Goal: Task Accomplishment & Management: Manage account settings

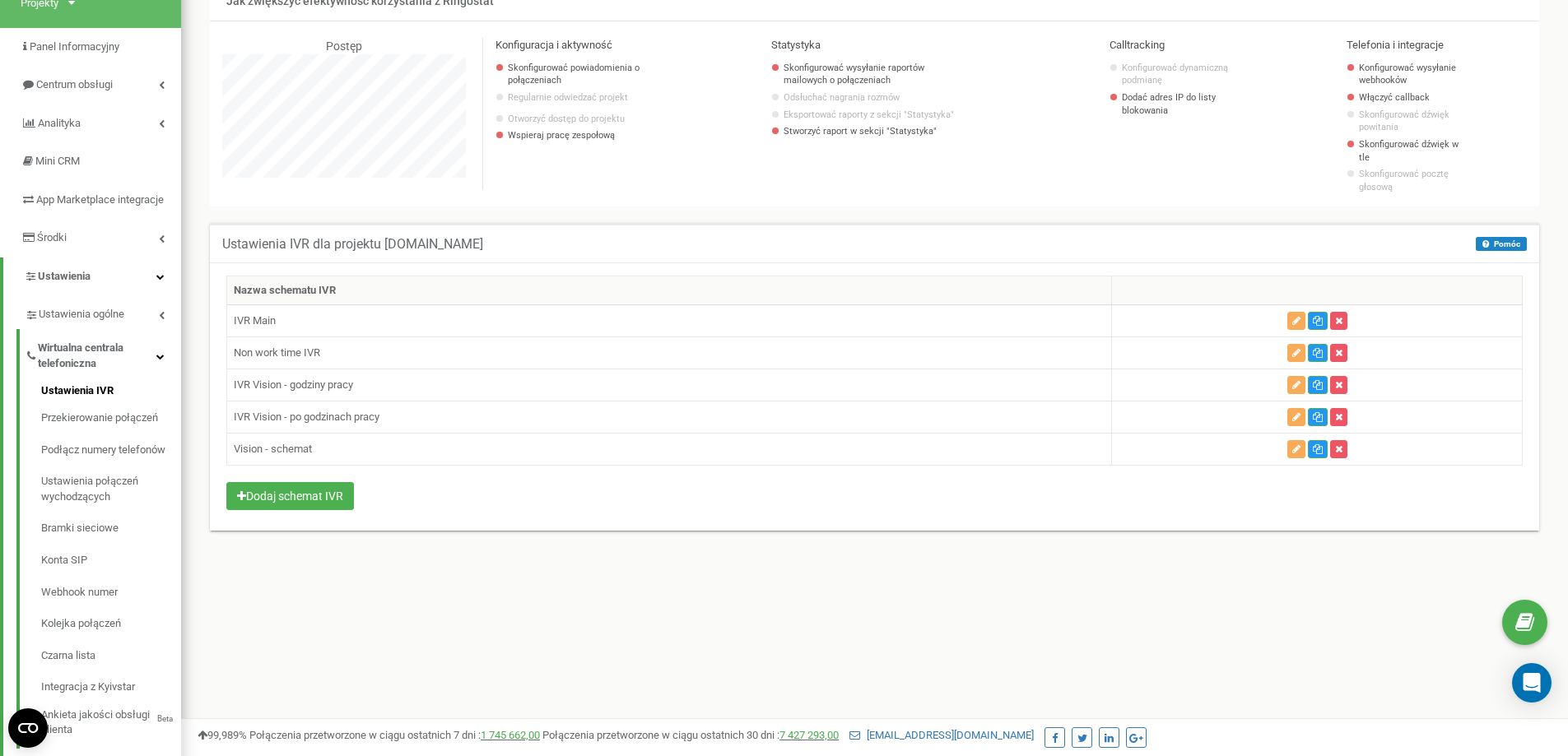
scroll to position [164, 0]
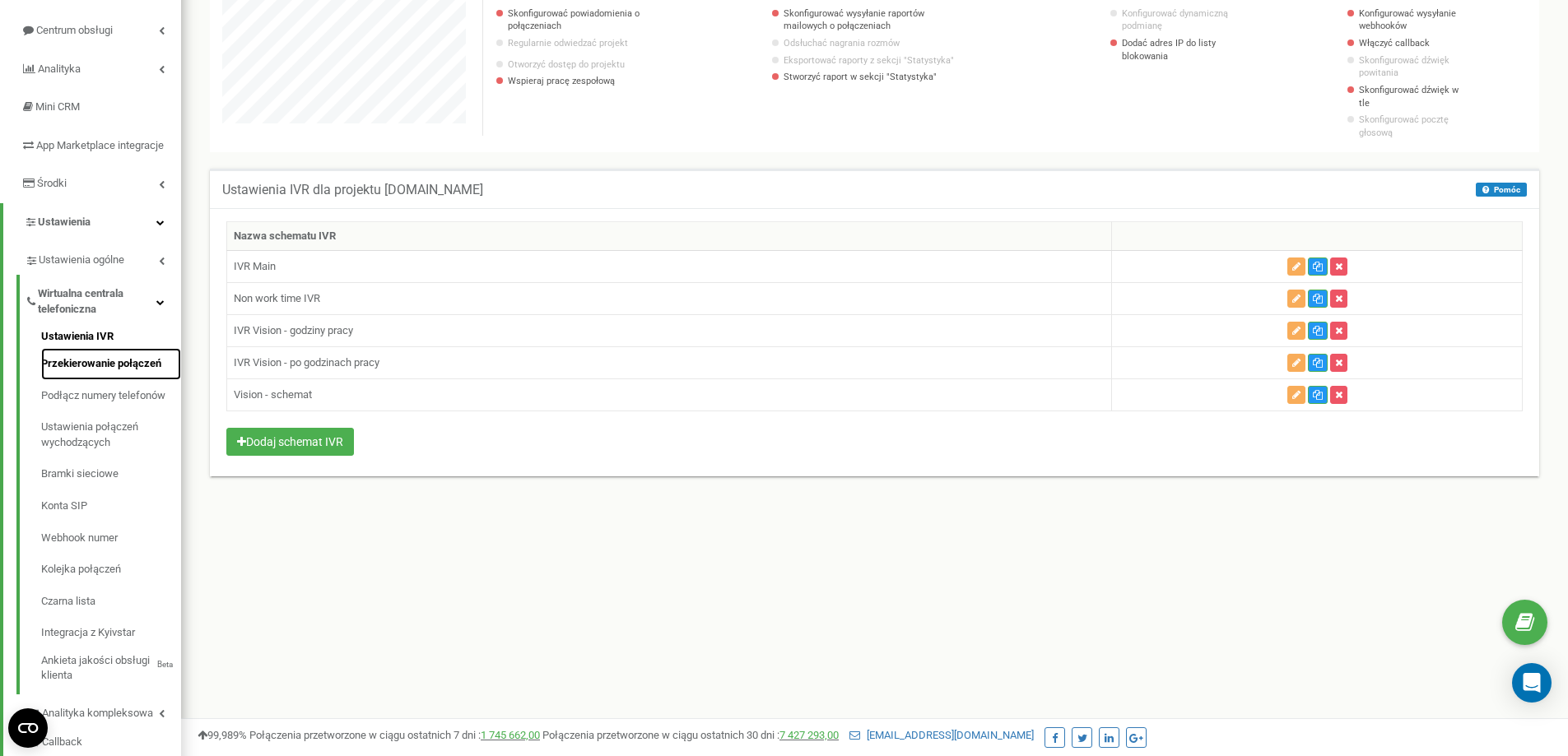
click at [69, 380] on link "Przekierowanie połączeń" at bounding box center [112, 364] width 140 height 32
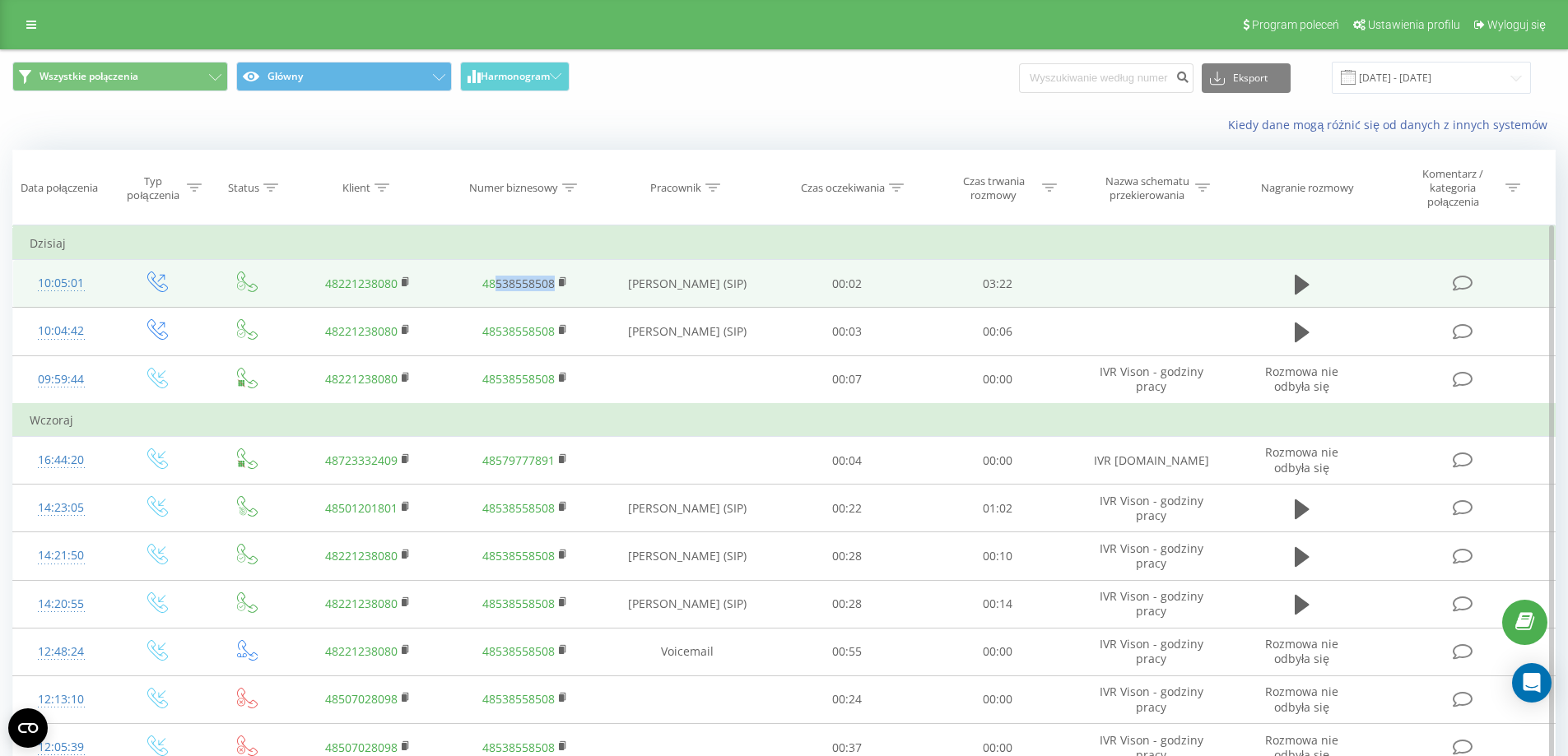
drag, startPoint x: 555, startPoint y: 283, endPoint x: 497, endPoint y: 297, distance: 59.7
click at [497, 297] on td "48538558508" at bounding box center [524, 284] width 156 height 48
click at [1460, 282] on icon at bounding box center [1463, 283] width 20 height 18
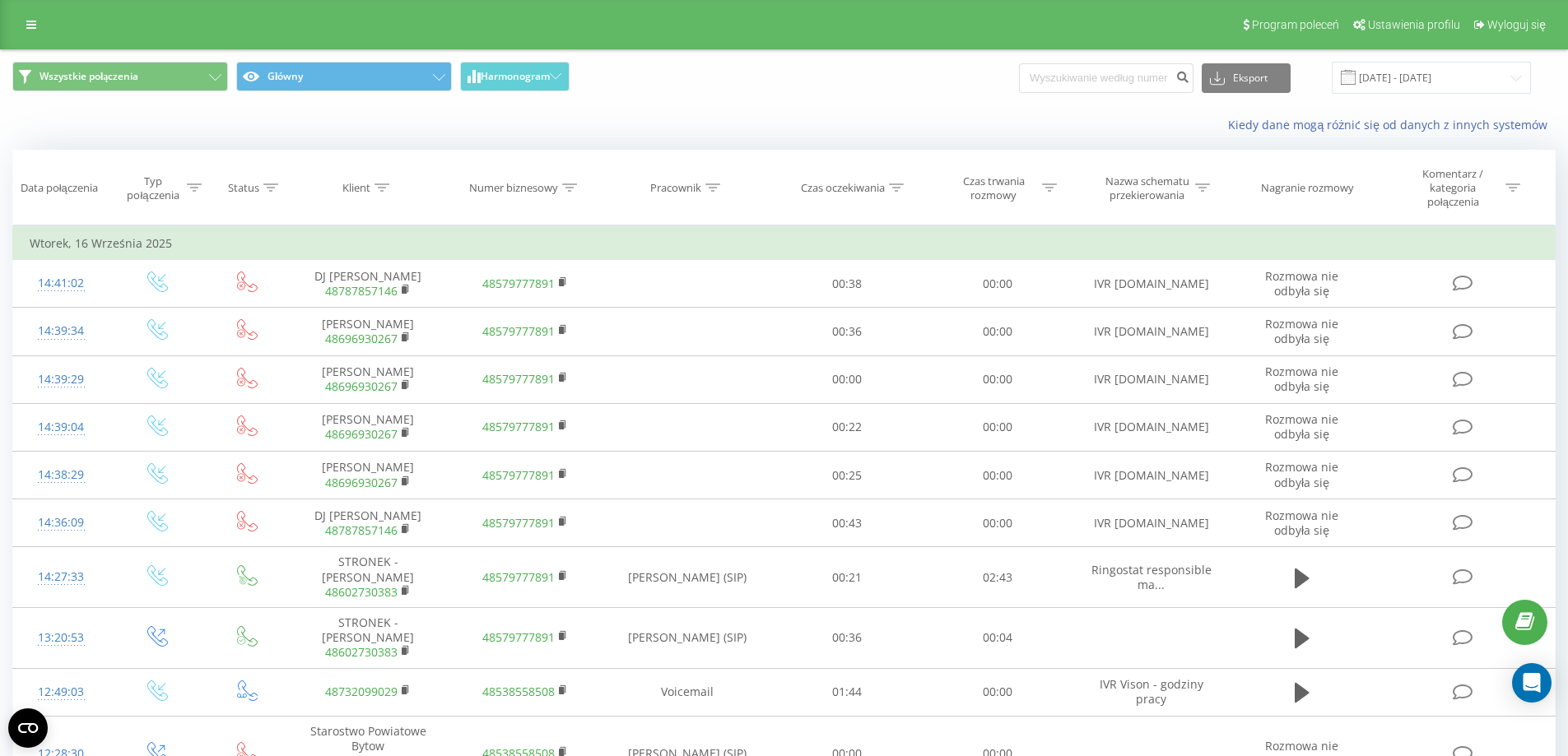
click at [554, 141] on div "Kiedy dane mogą różnić się od danych z innych systemów" at bounding box center [784, 125] width 1566 height 40
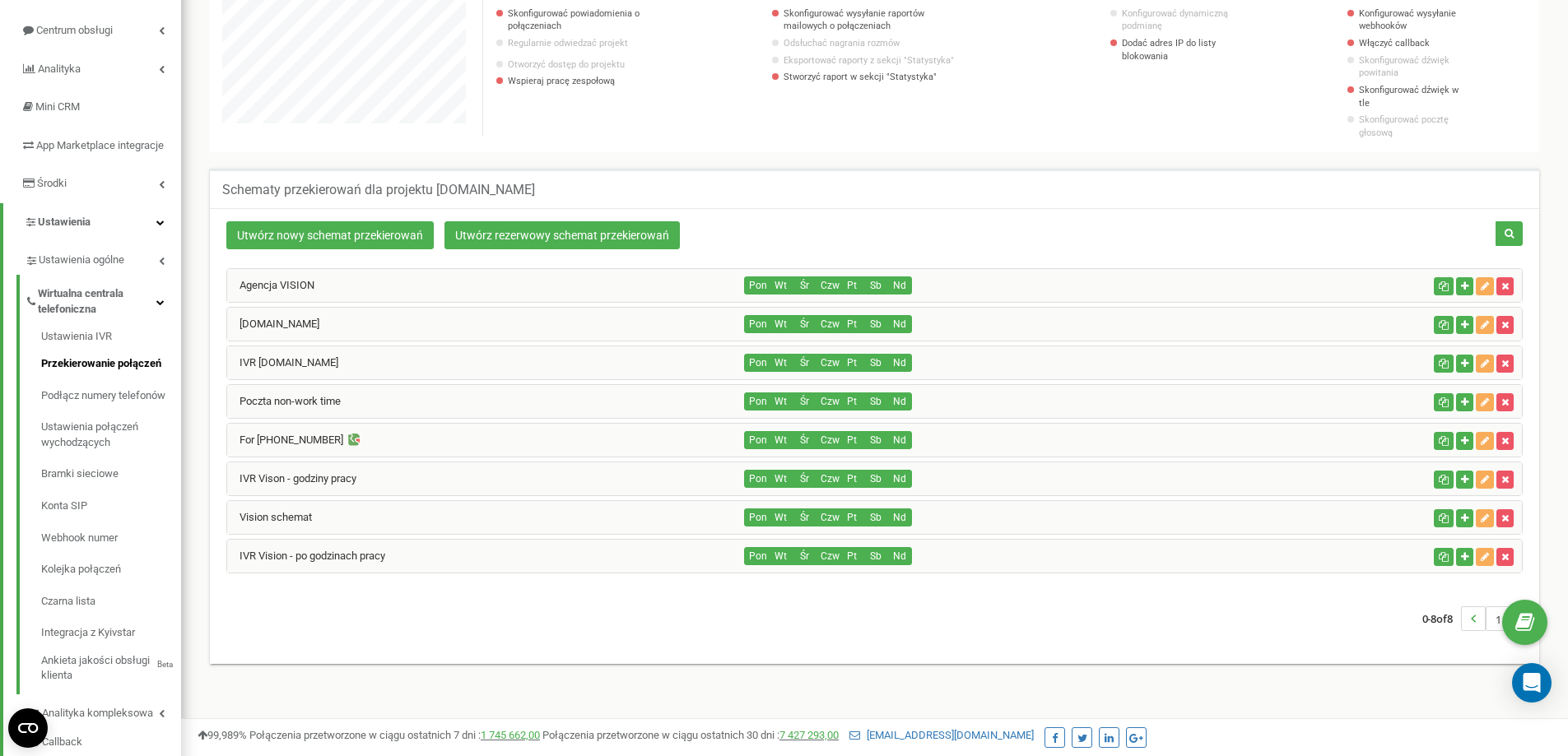
click at [386, 346] on div "IVR Stronek.pl" at bounding box center [486, 363] width 518 height 33
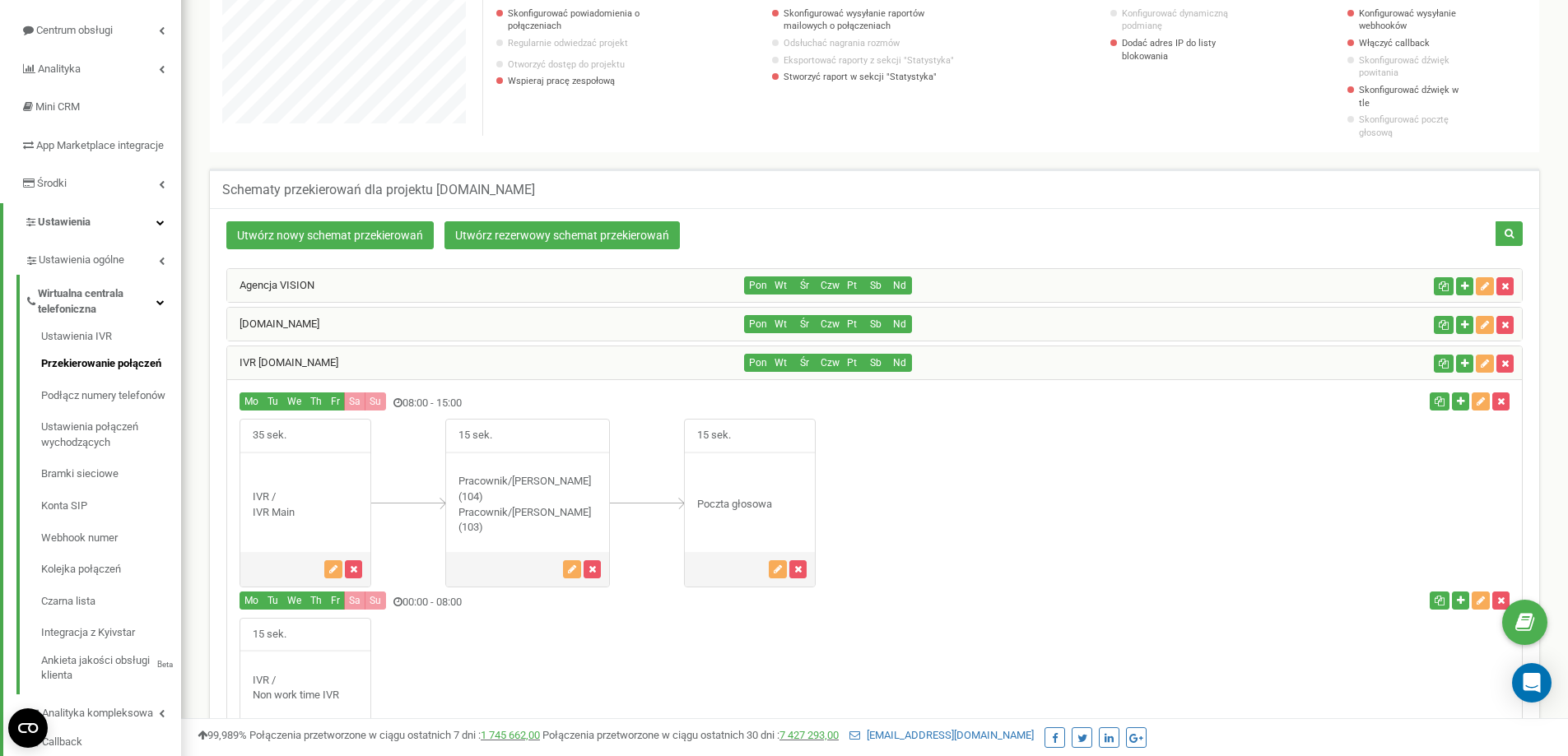
scroll to position [1598, 1387]
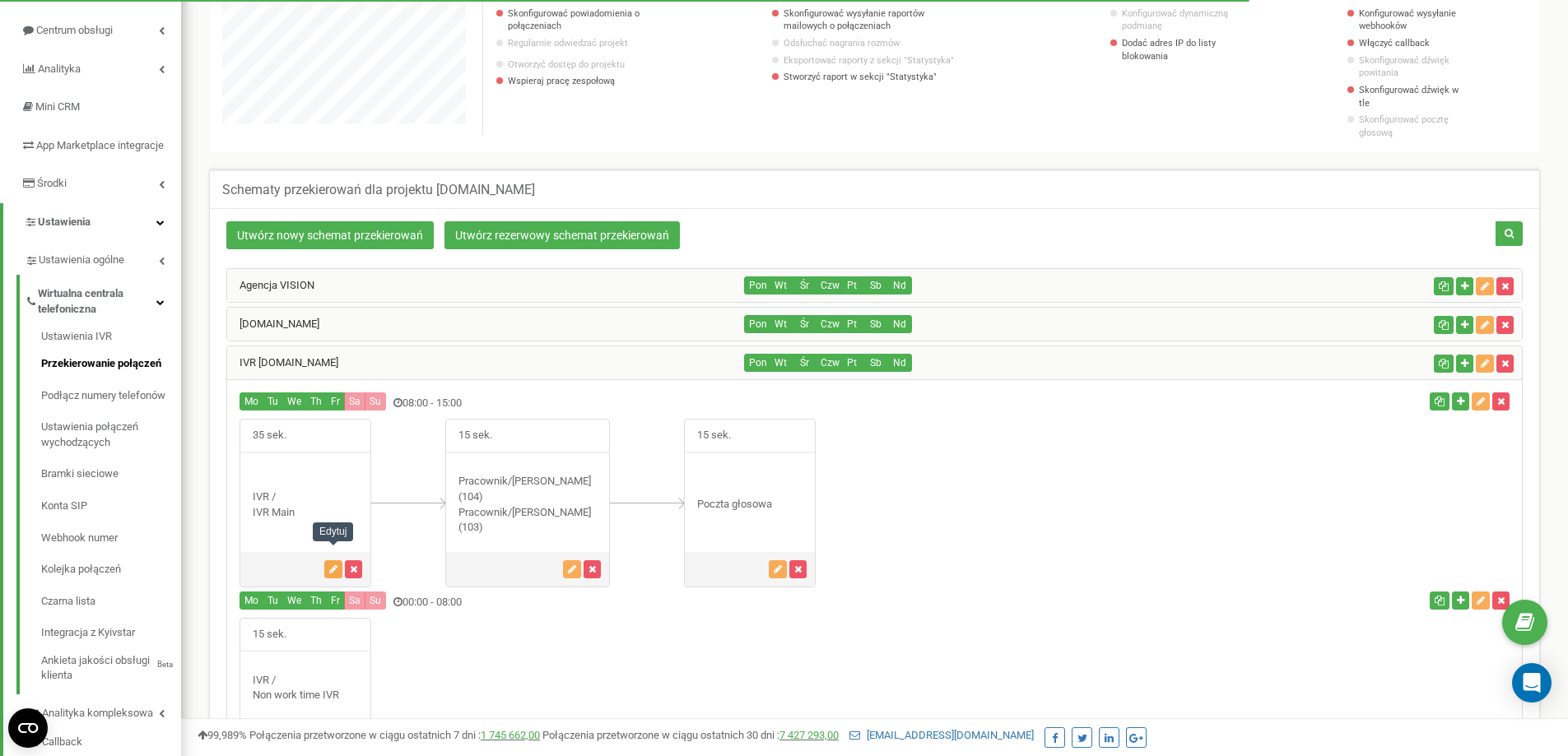
click at [331, 565] on icon "button" at bounding box center [333, 570] width 8 height 10
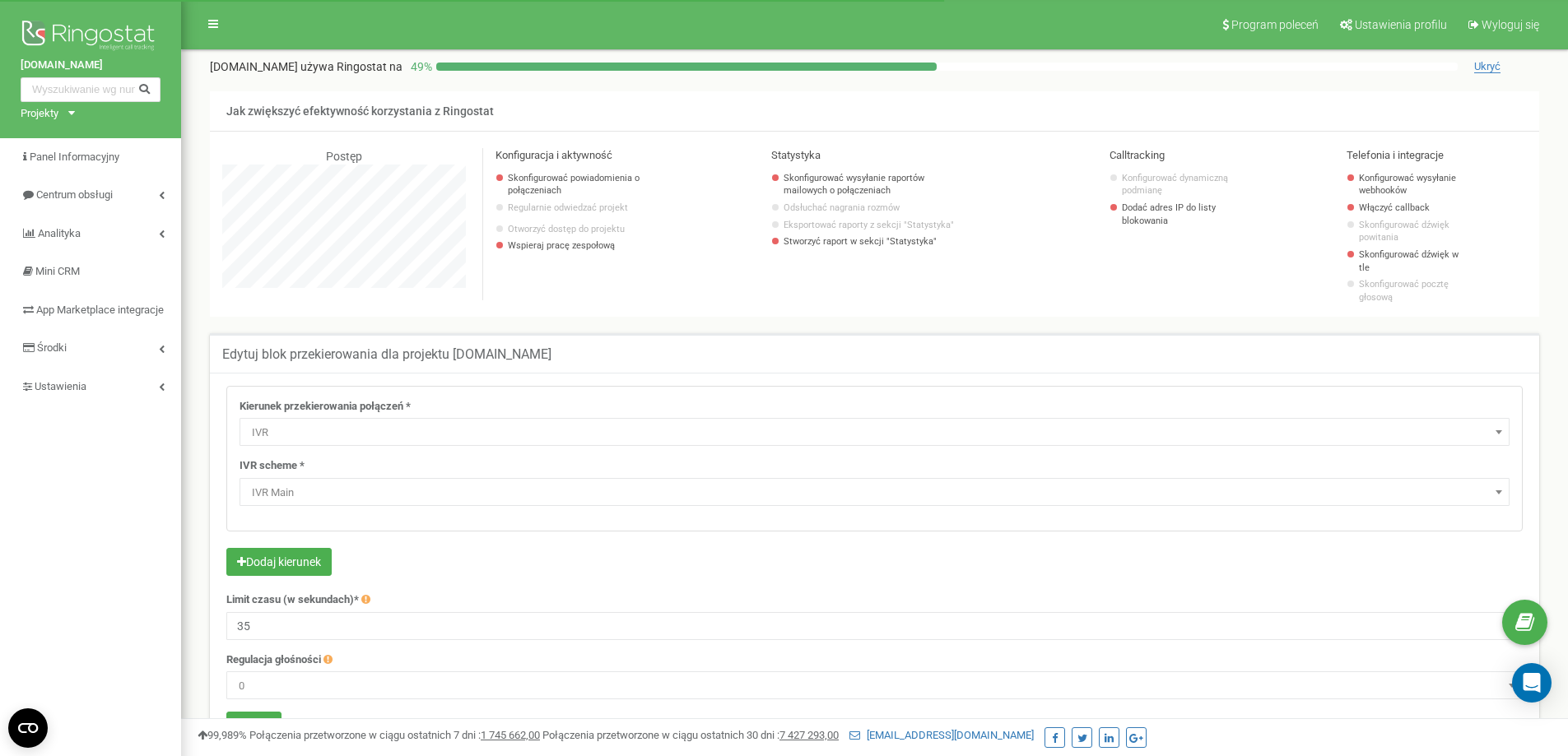
select select "addNumber"
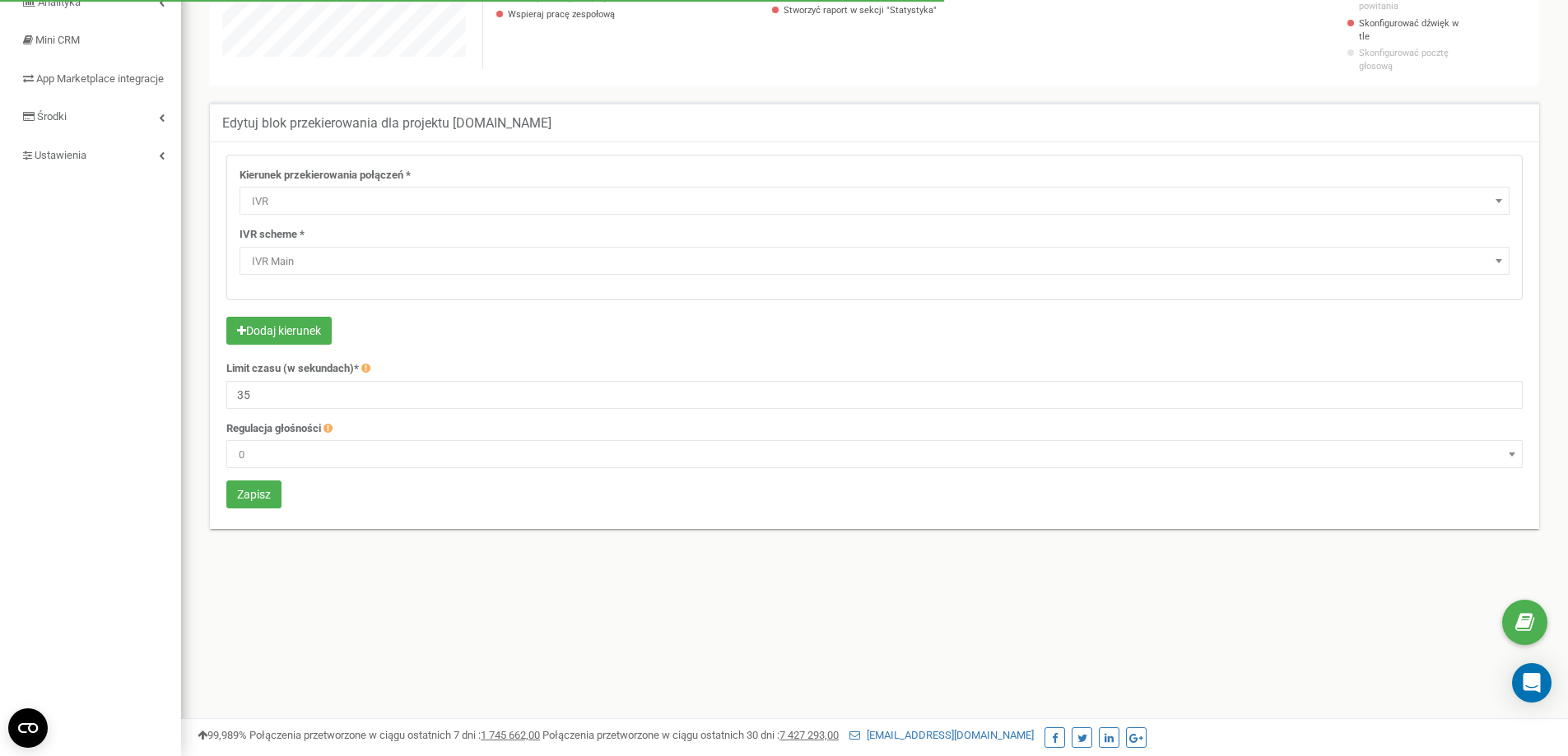
scroll to position [988, 1387]
click at [323, 253] on span "IVR Main" at bounding box center [874, 261] width 1259 height 23
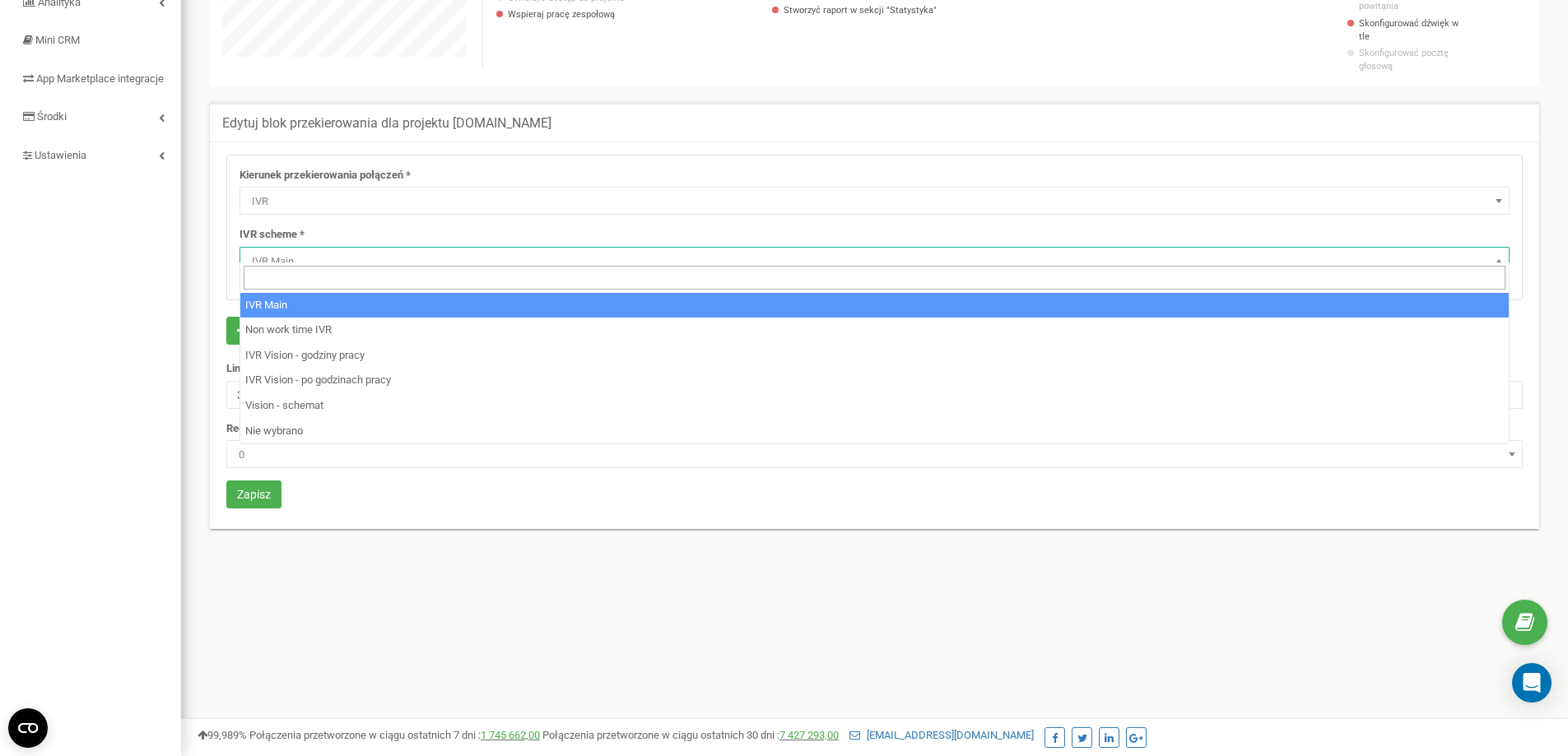
click at [323, 253] on span "IVR Main" at bounding box center [874, 261] width 1259 height 23
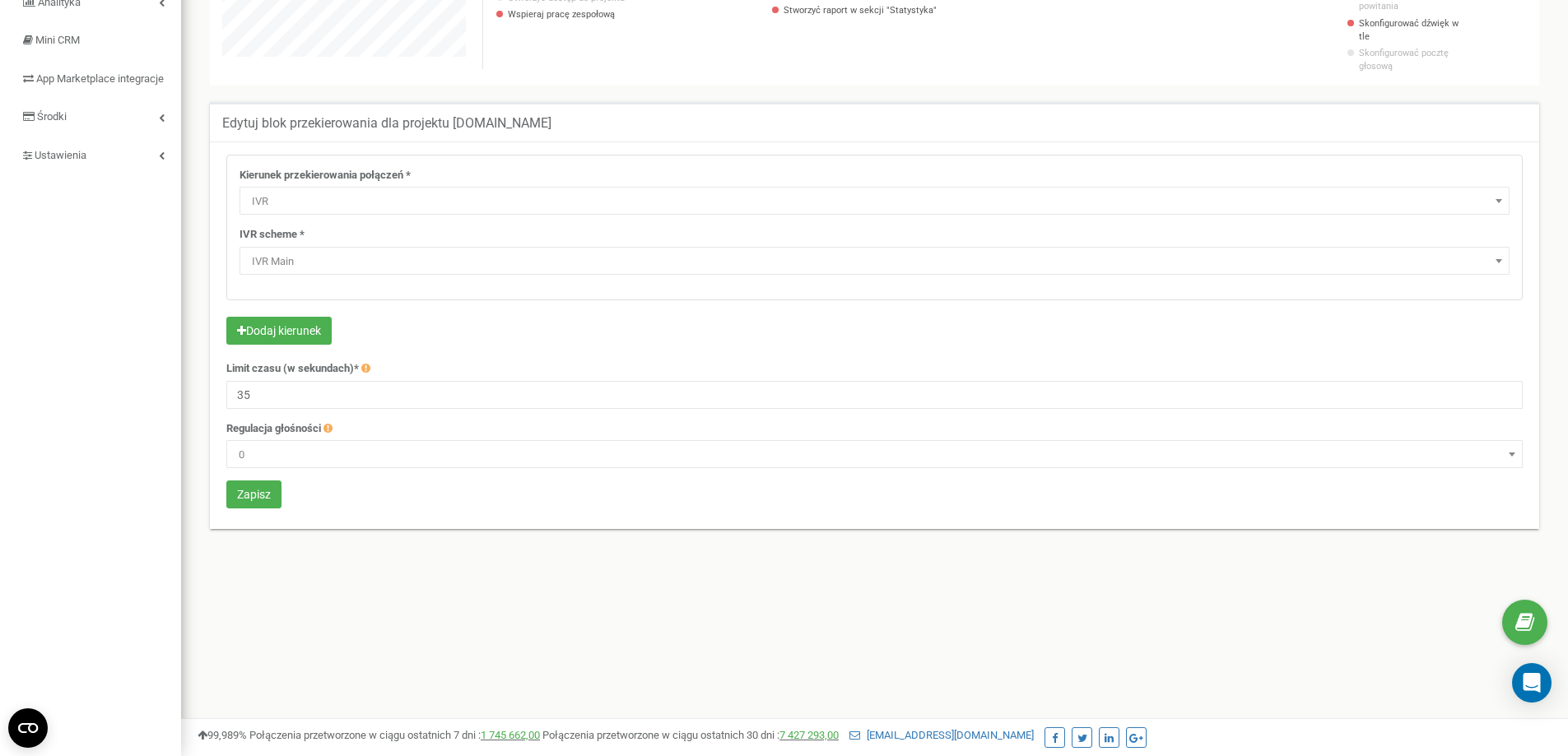
scroll to position [0, 0]
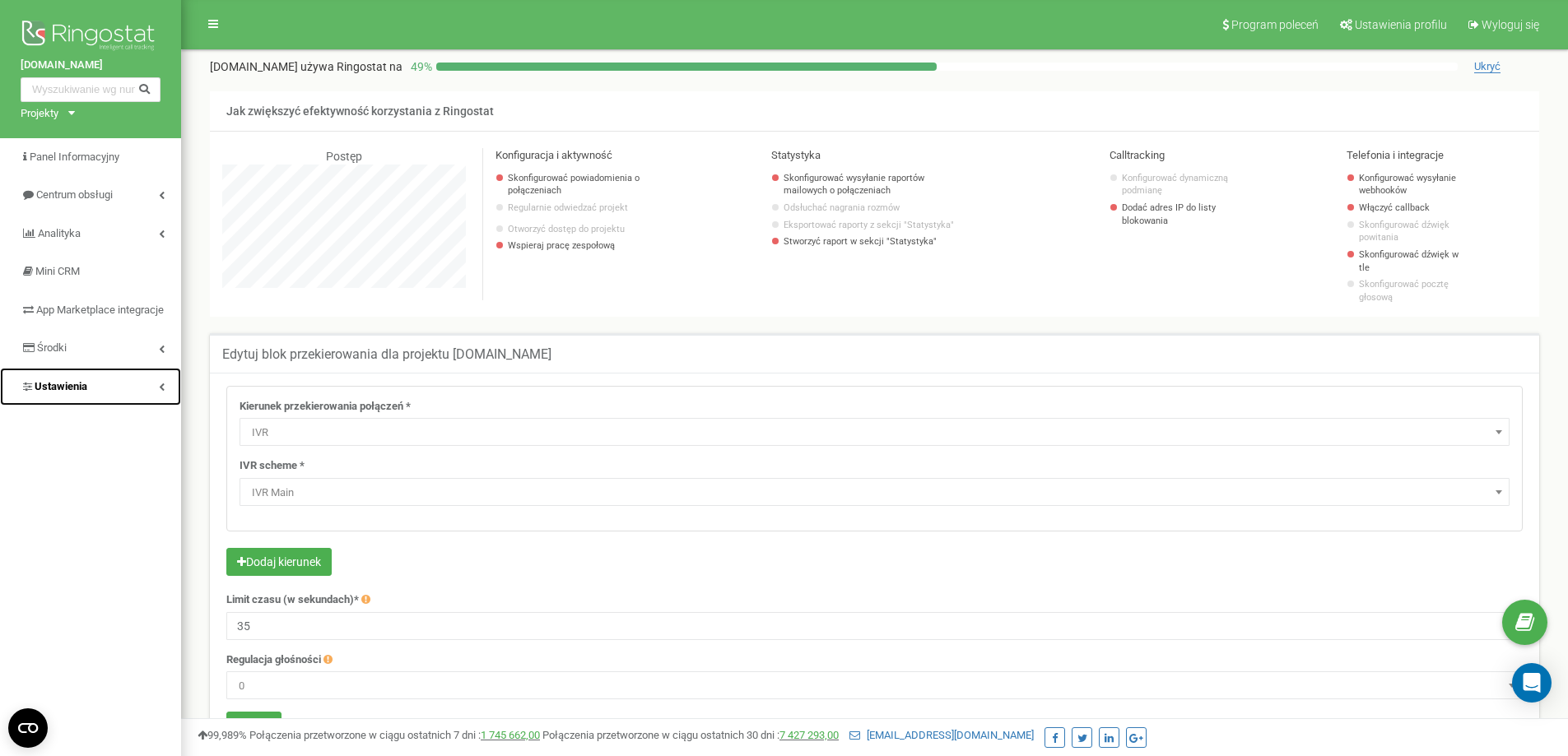
click at [140, 406] on link "Ustawienia" at bounding box center [90, 387] width 181 height 39
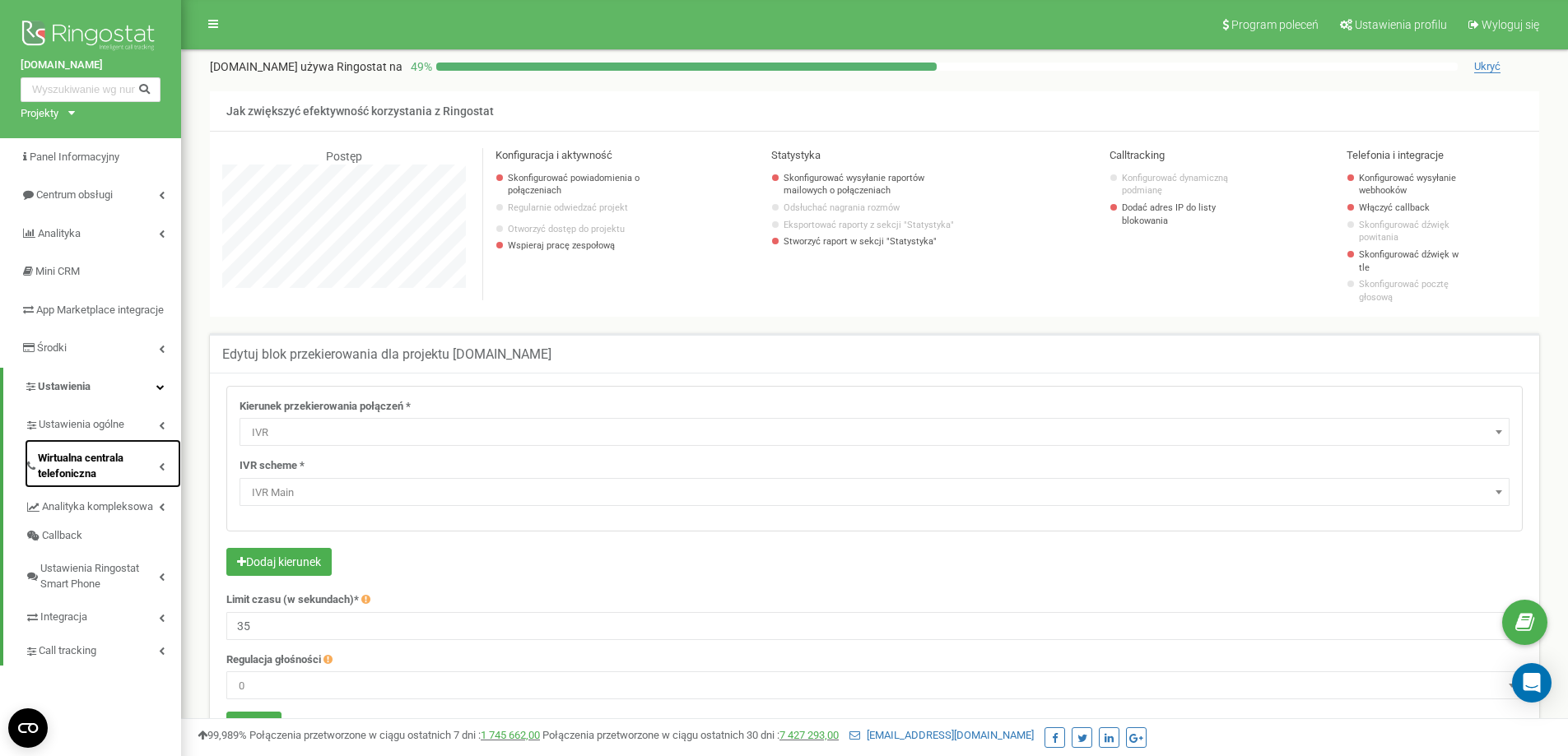
click at [122, 476] on span "Wirtualna centrala telefoniczna" at bounding box center [98, 466] width 121 height 30
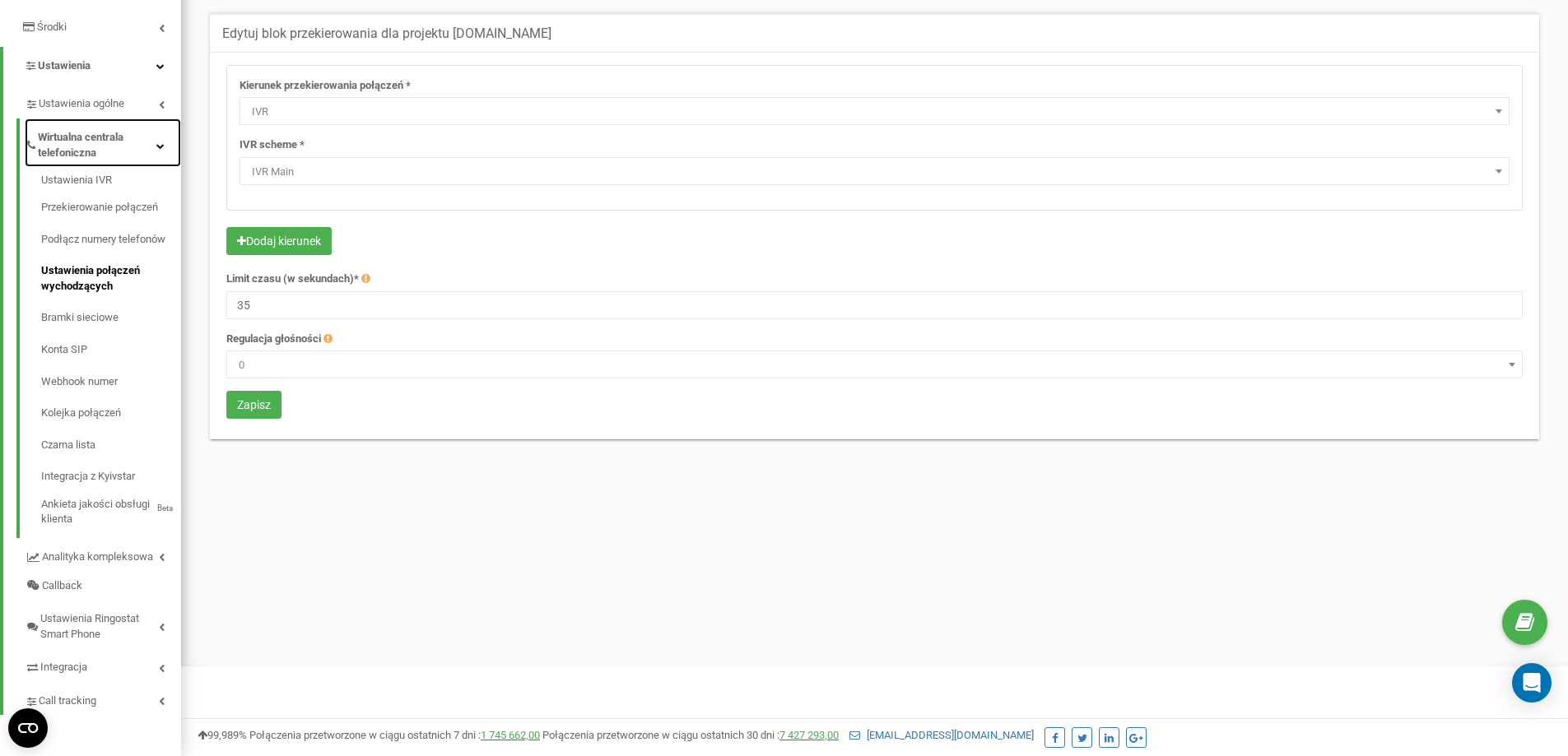
scroll to position [330, 0]
click at [115, 188] on link "Ustawienia IVR" at bounding box center [112, 182] width 140 height 19
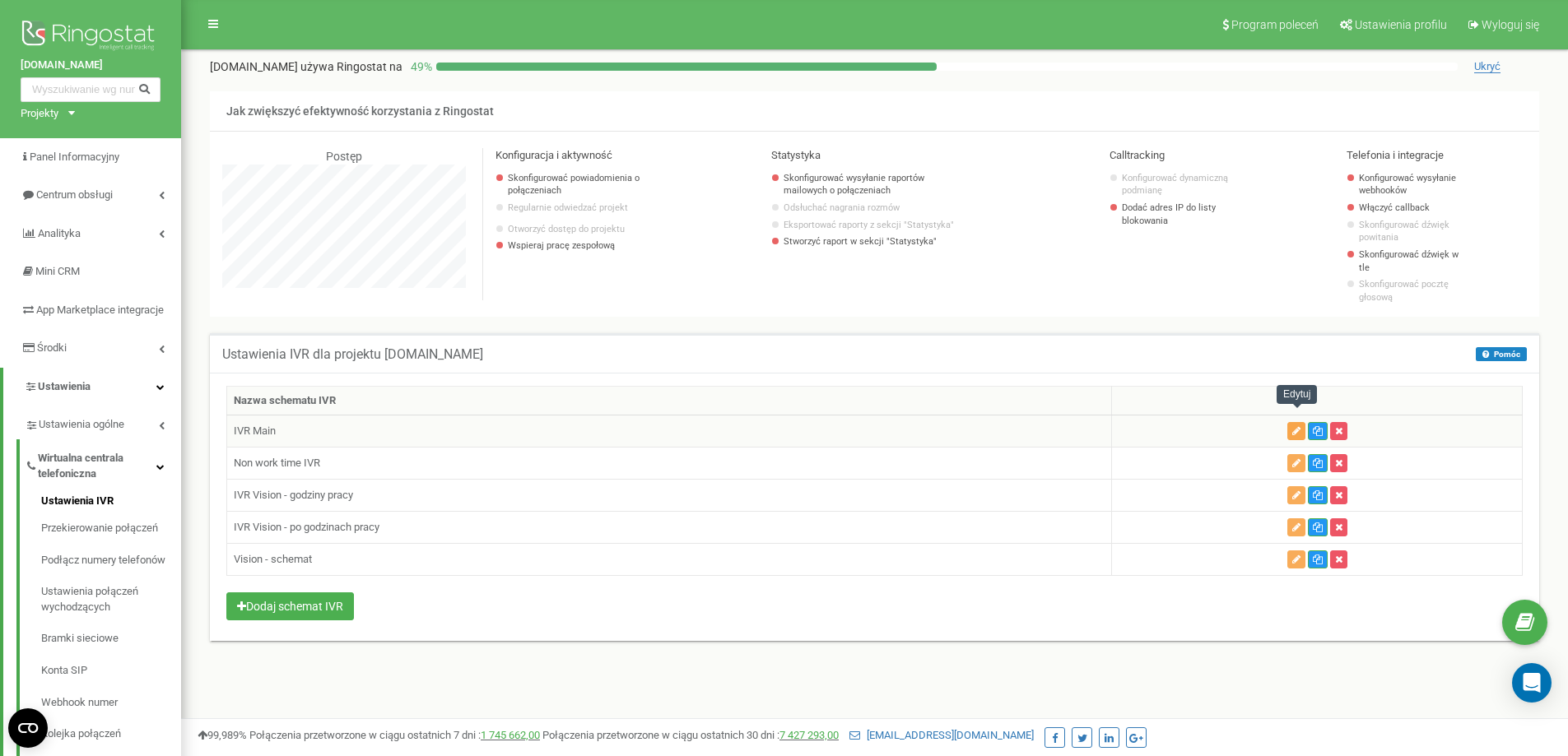
click at [1301, 422] on button "button" at bounding box center [1297, 431] width 18 height 18
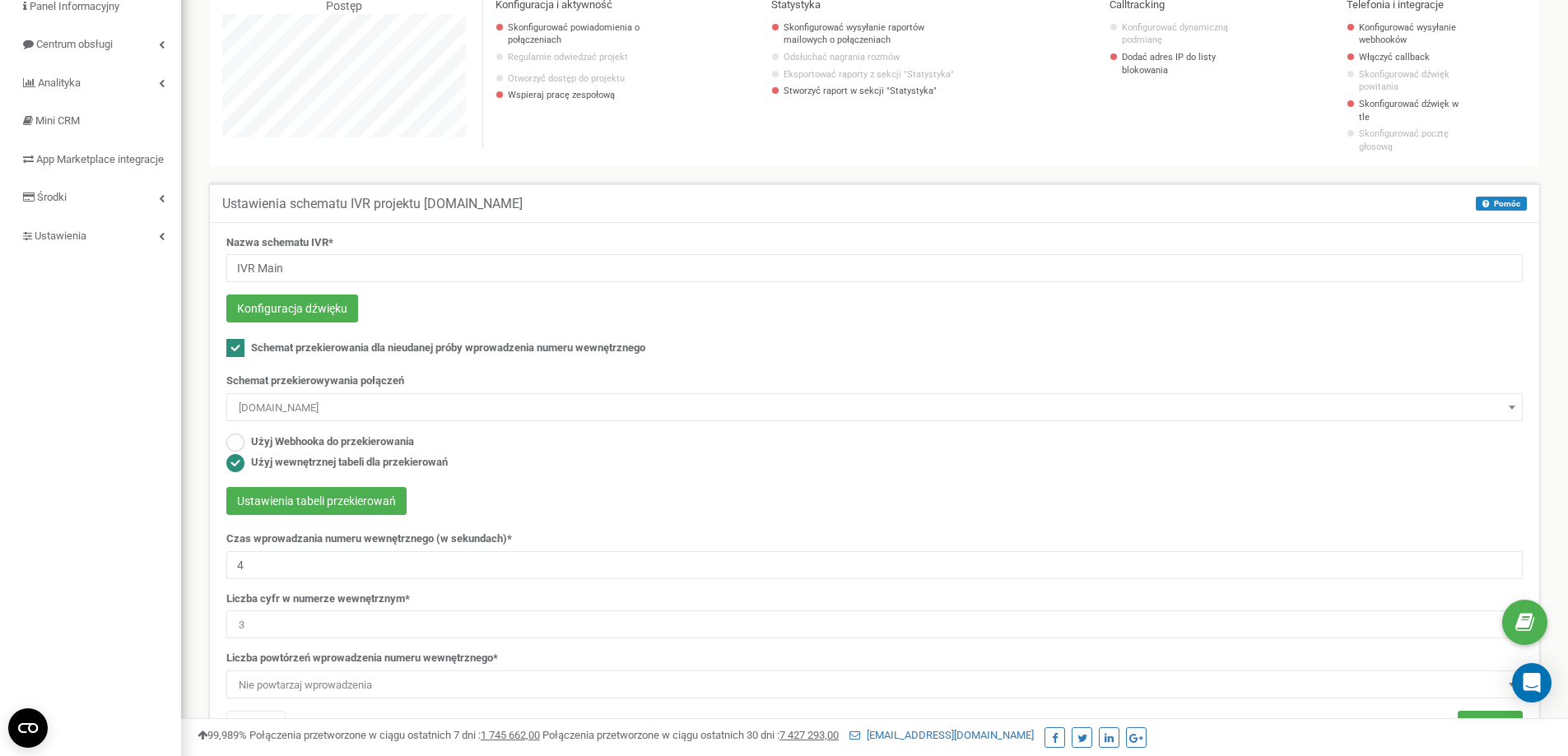
scroll to position [164, 0]
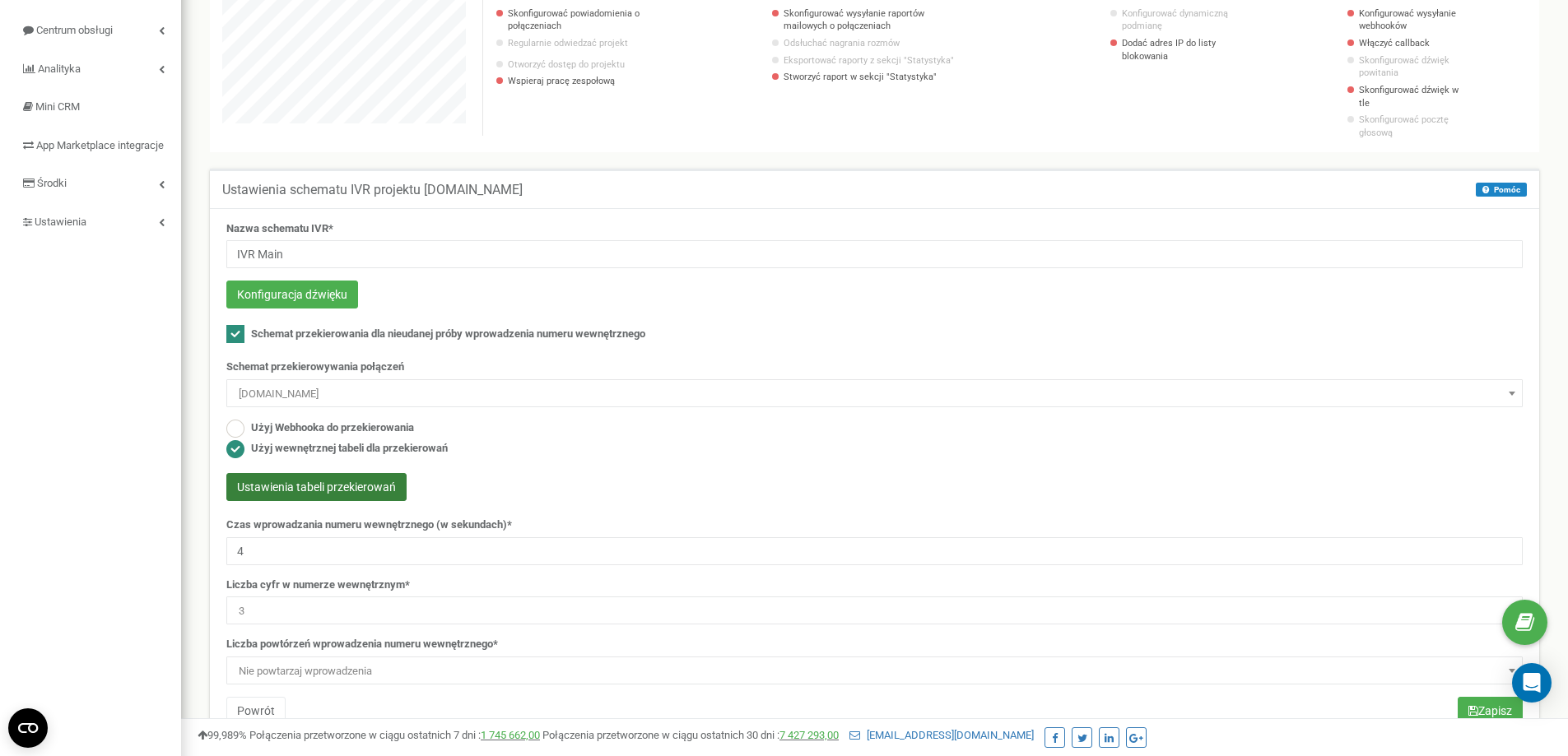
click at [317, 474] on button "Ustawienia tabeli przekierowań" at bounding box center [316, 487] width 180 height 28
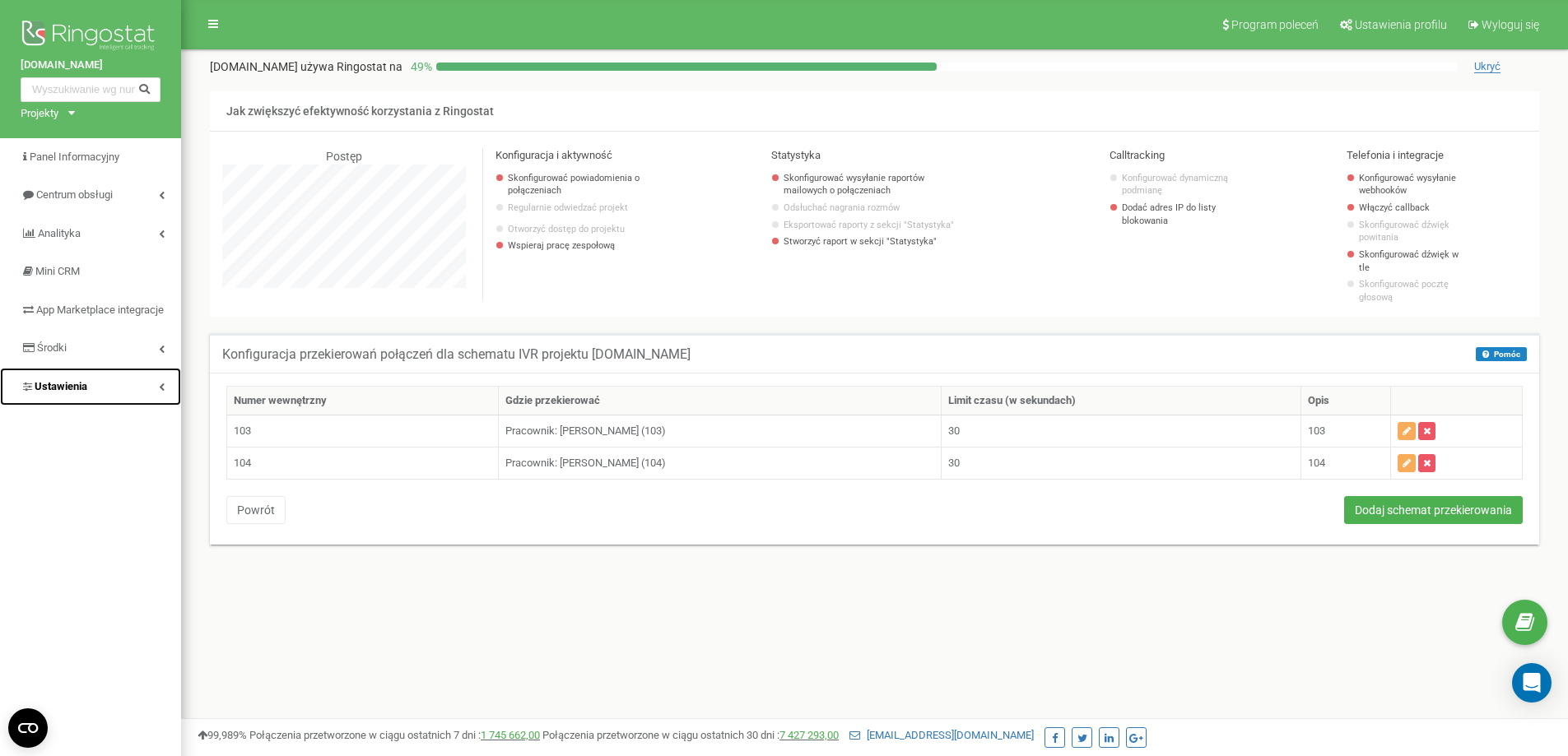
click at [49, 392] on span "Ustawienia" at bounding box center [60, 386] width 53 height 12
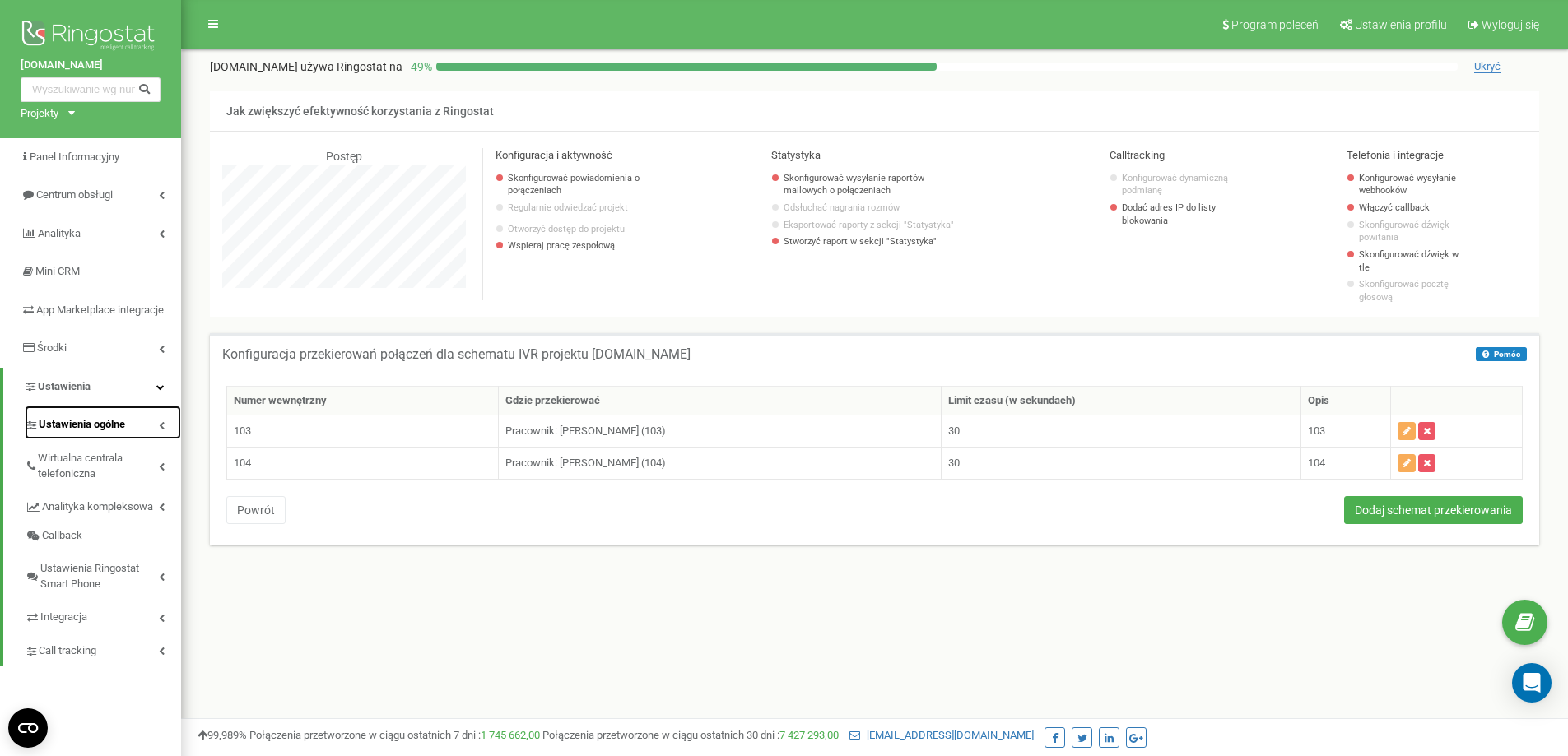
click at [157, 439] on link "Ustawienia ogólne" at bounding box center [103, 422] width 156 height 34
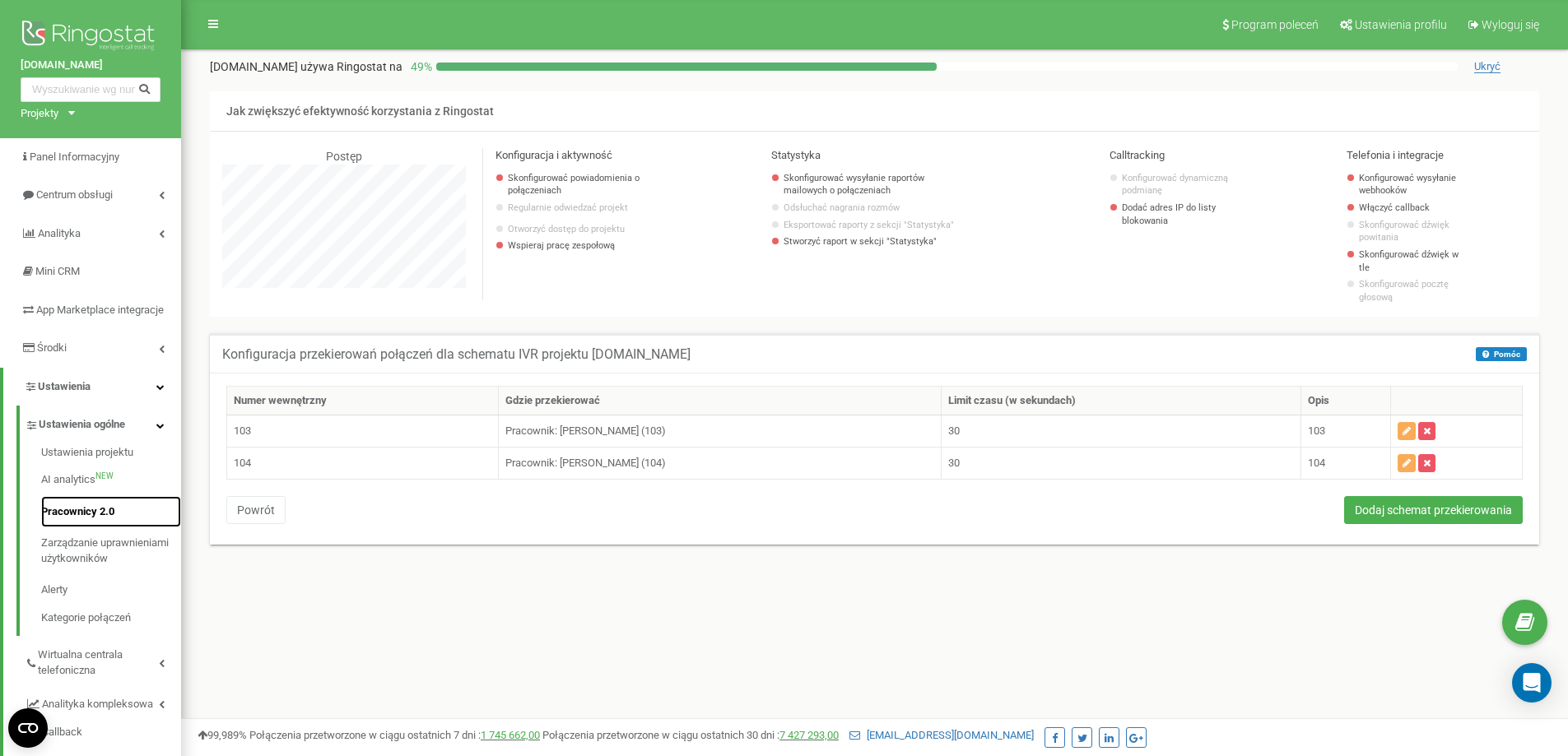
click at [89, 526] on link "Pracownicy 2.0" at bounding box center [112, 512] width 140 height 32
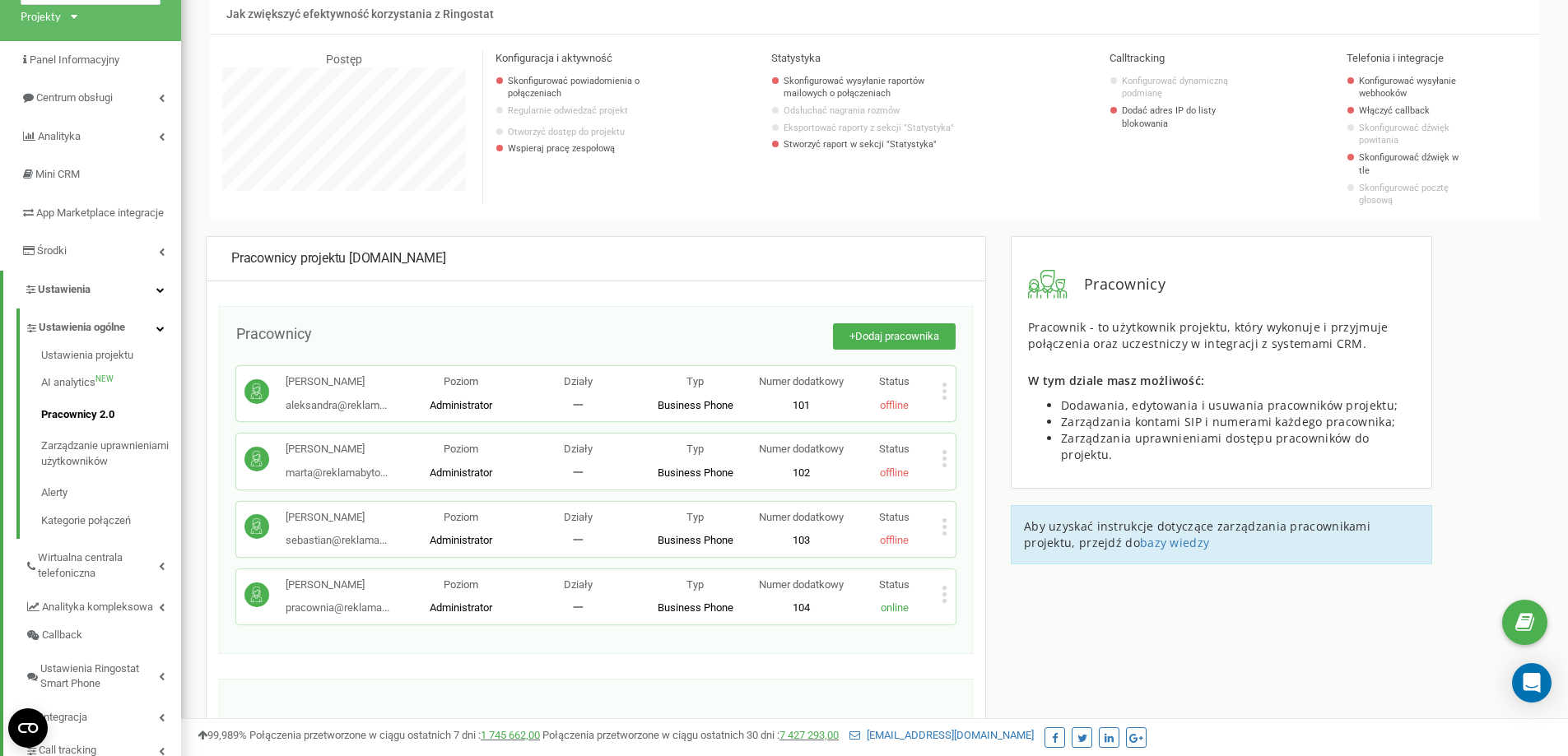
scroll to position [246, 0]
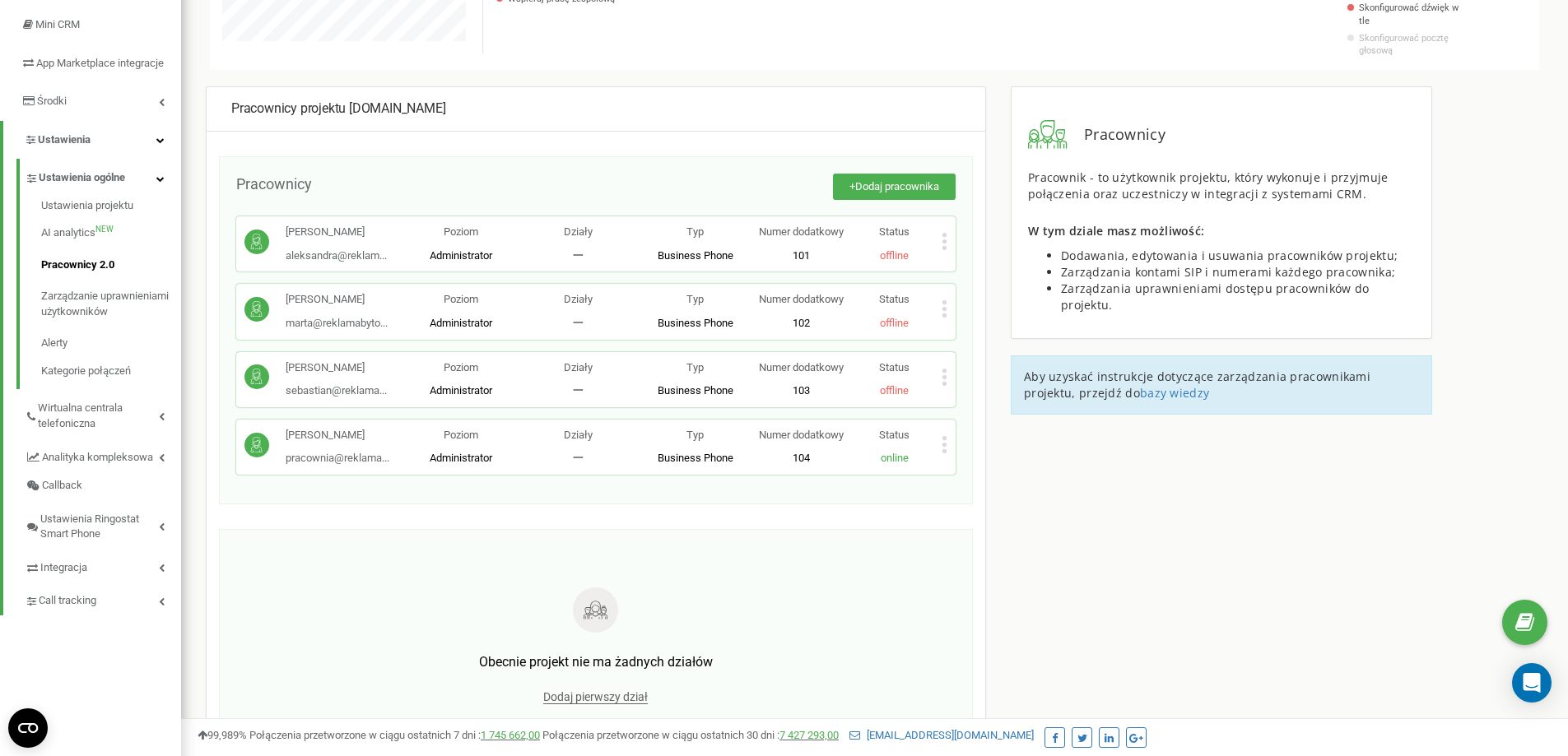
click at [944, 368] on icon at bounding box center [945, 377] width 6 height 18
click at [980, 398] on span "Edytuj" at bounding box center [982, 403] width 36 height 11
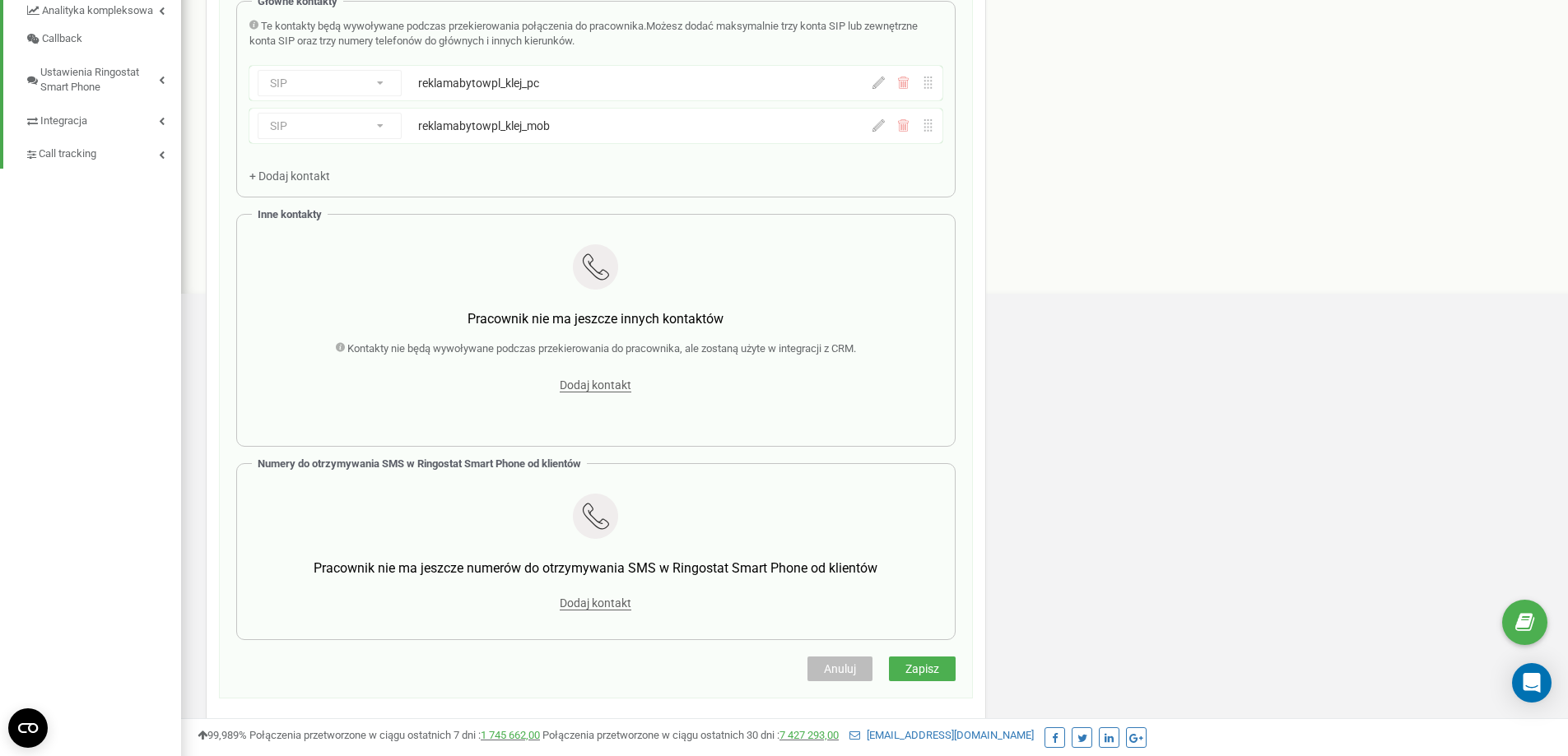
scroll to position [740, 0]
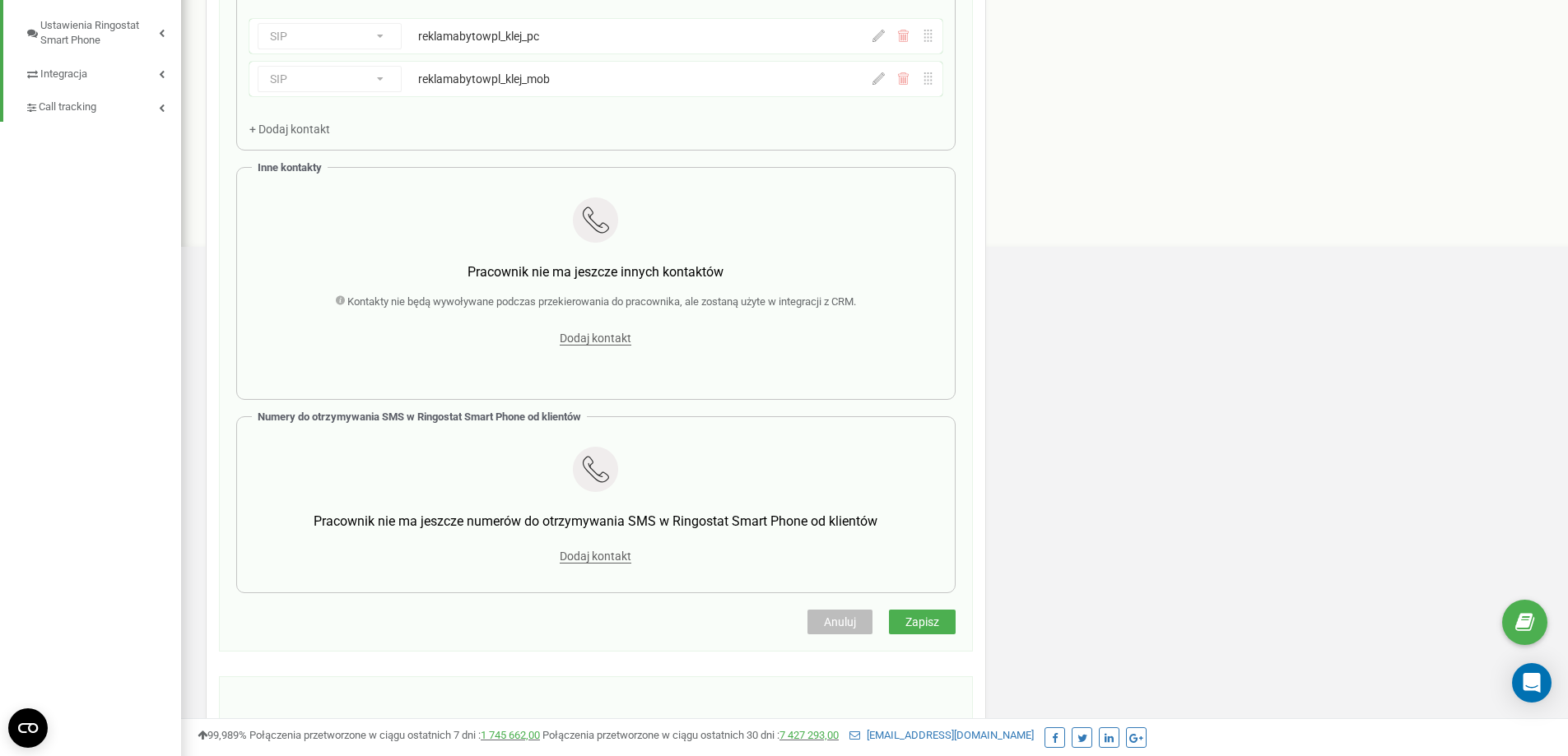
click at [336, 296] on use at bounding box center [341, 301] width 9 height 9
drag, startPoint x: 584, startPoint y: 330, endPoint x: 574, endPoint y: 330, distance: 10.0
click at [583, 331] on span "Dodaj kontakt" at bounding box center [596, 338] width 72 height 14
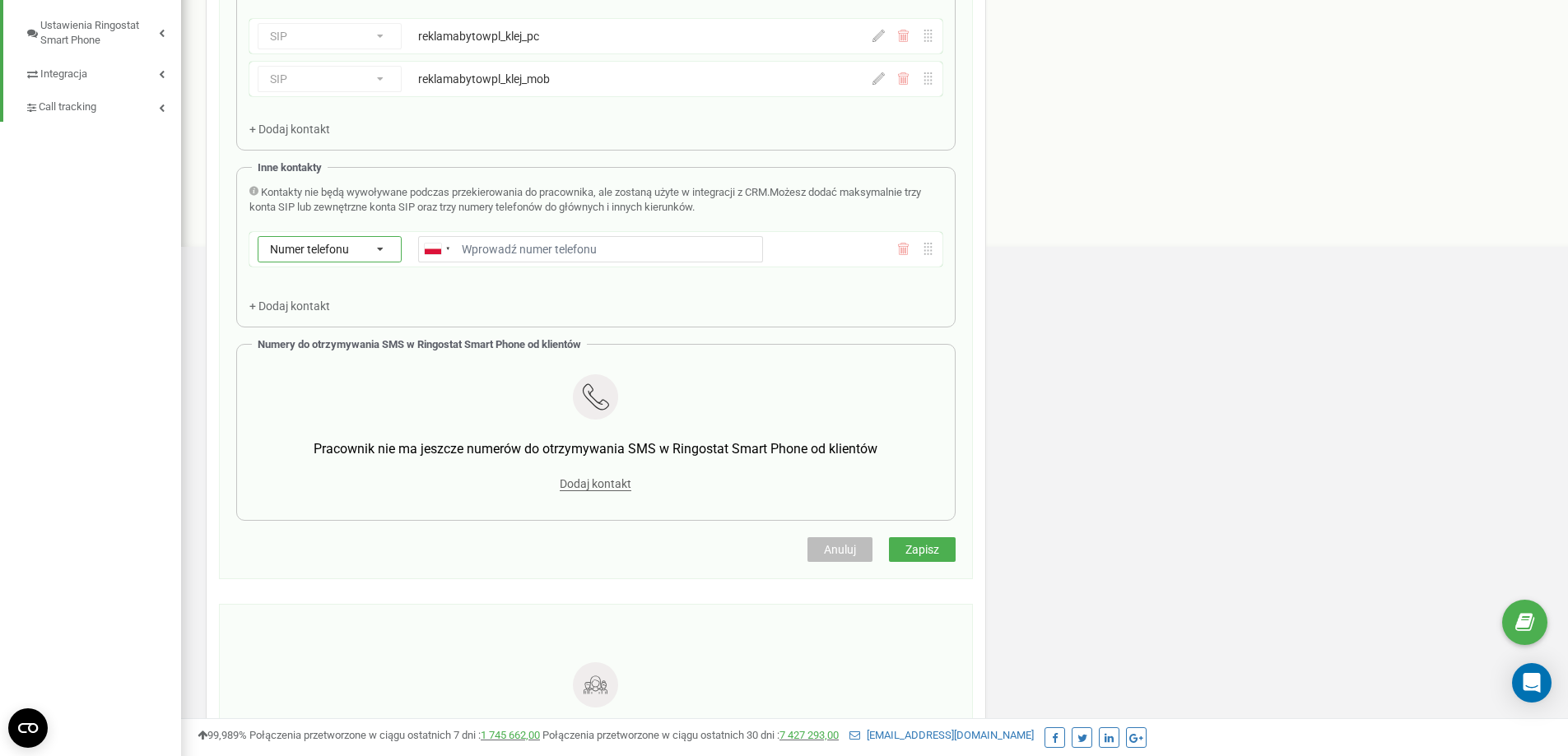
click at [358, 243] on div "Numer telefonu Numer telefonu SIP Zewnętrzny SIP" at bounding box center [330, 249] width 144 height 27
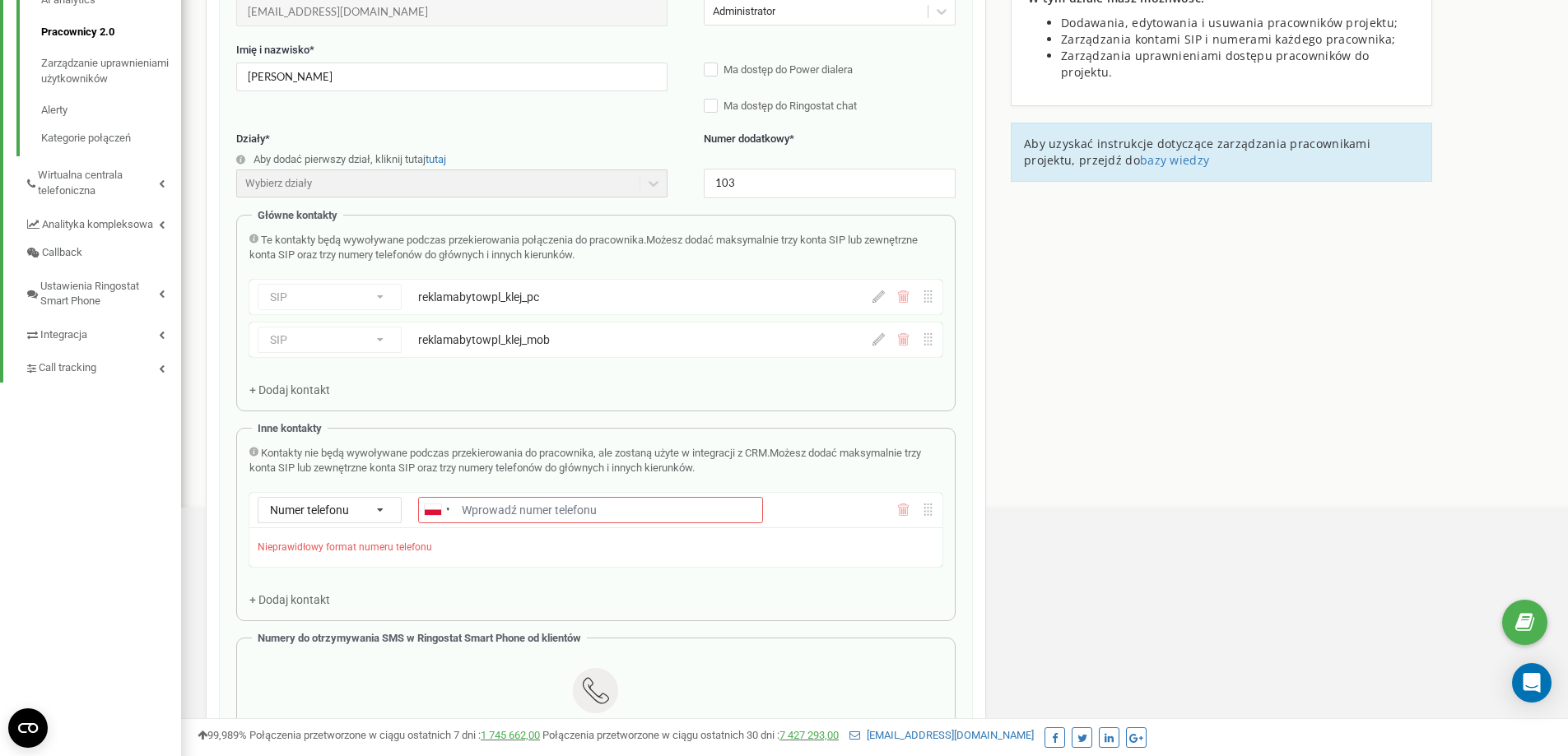
scroll to position [412, 0]
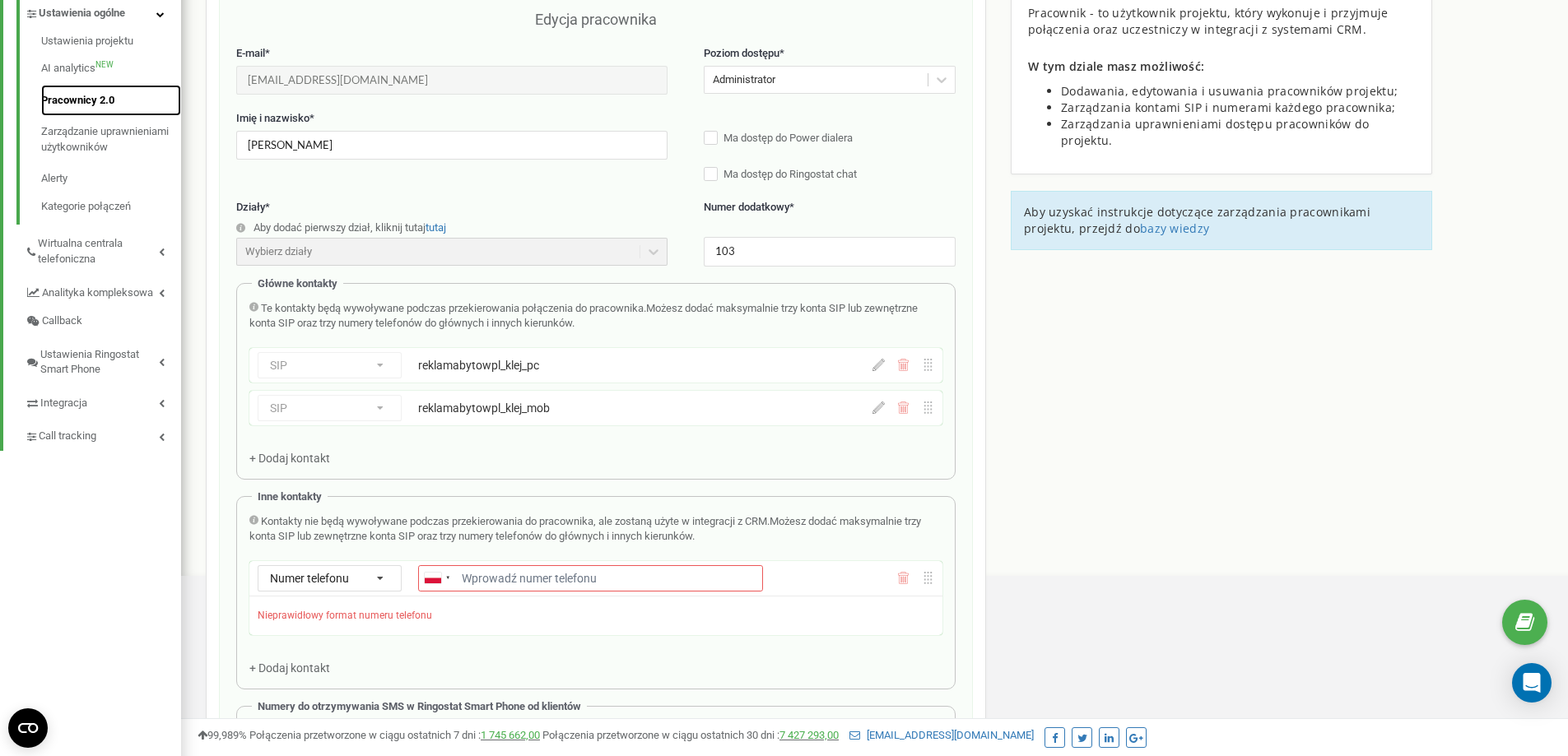
click at [84, 114] on link "Pracownicy 2.0" at bounding box center [112, 101] width 140 height 32
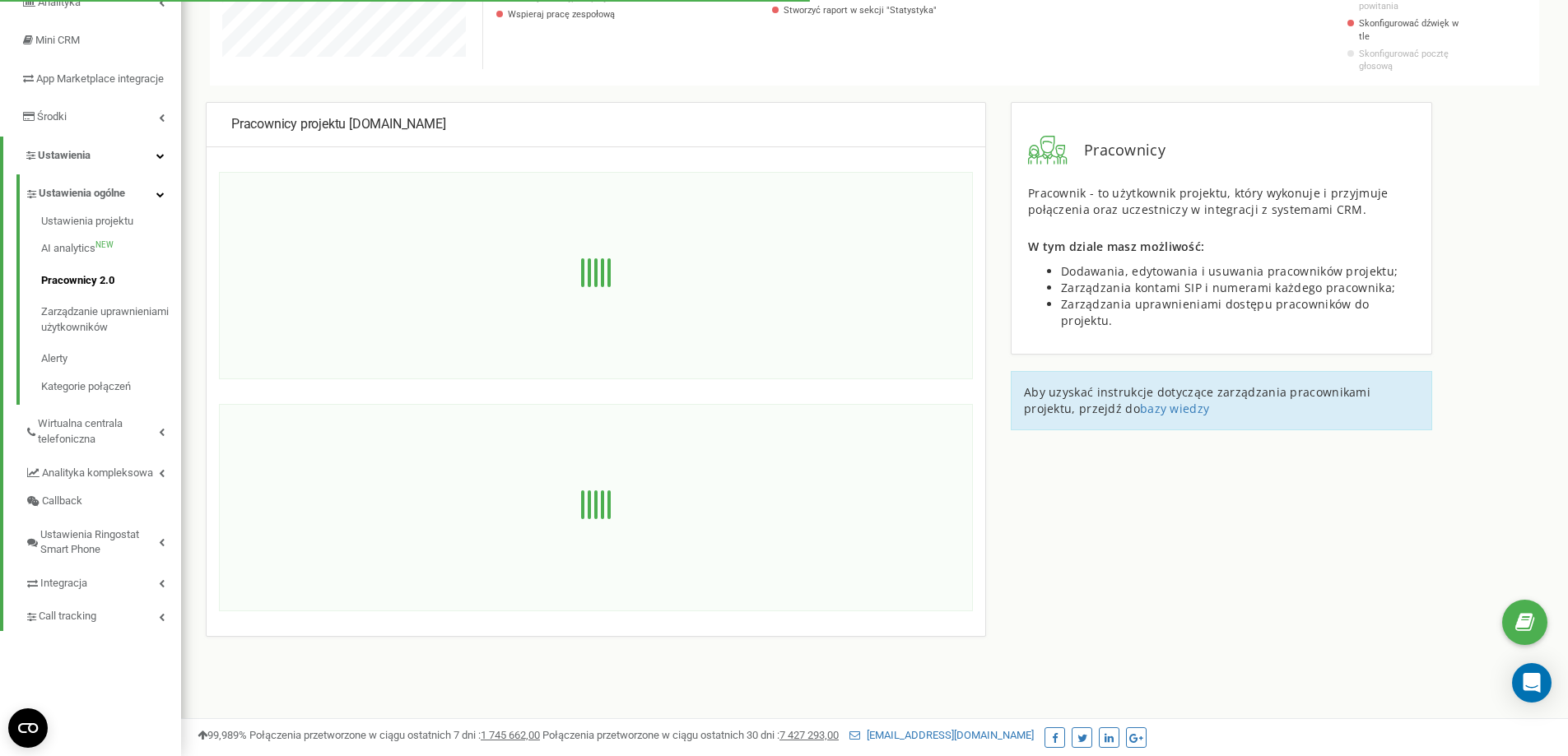
scroll to position [988, 1387]
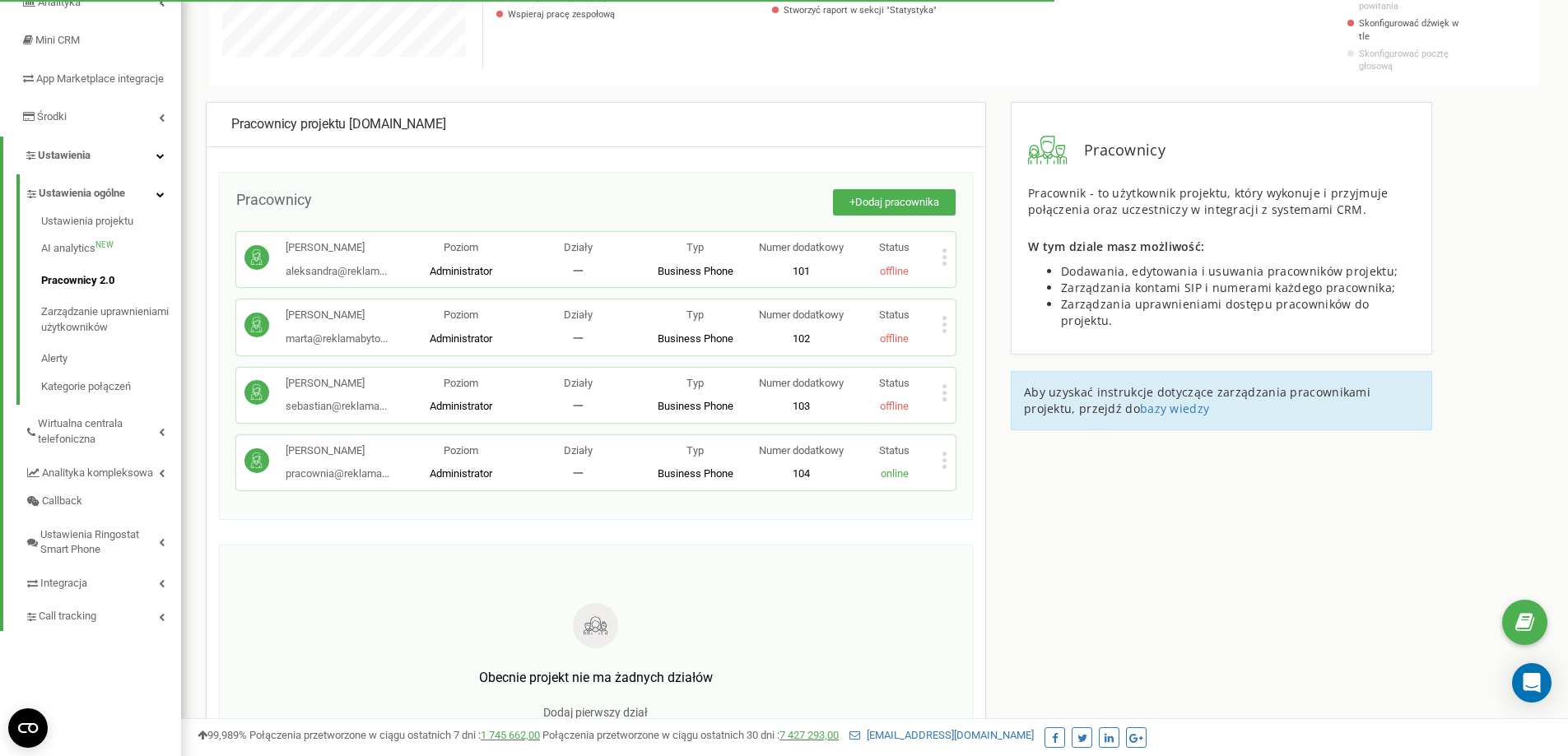
click at [947, 384] on icon at bounding box center [945, 392] width 6 height 18
click at [1114, 605] on div "Pracownicy projektu [DOMAIN_NAME] Pracownicy + Dodaj pracownika [PERSON_NAME] […" at bounding box center [874, 509] width 1362 height 813
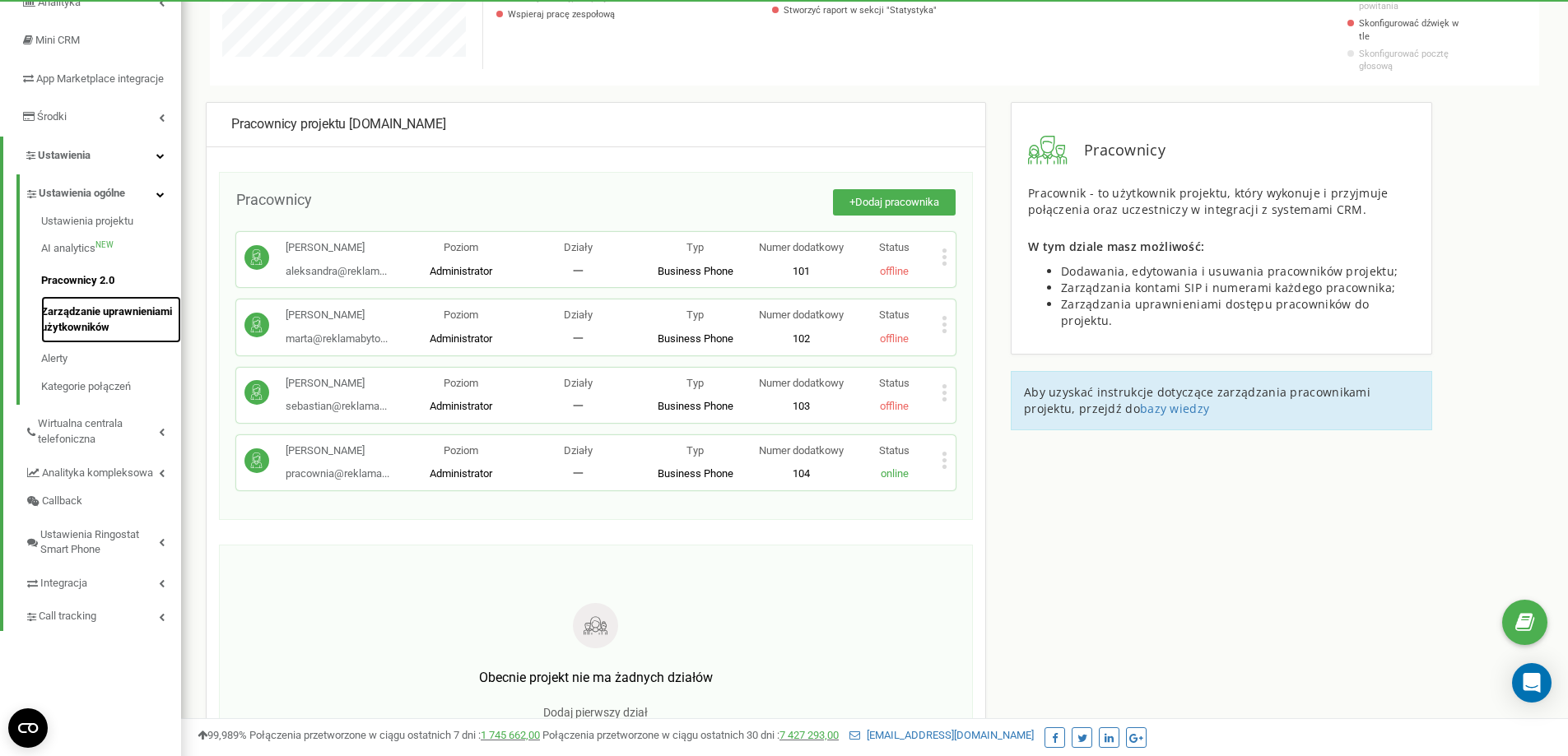
click at [116, 327] on link "Zarządzanie uprawnieniami użytkowników" at bounding box center [112, 319] width 140 height 47
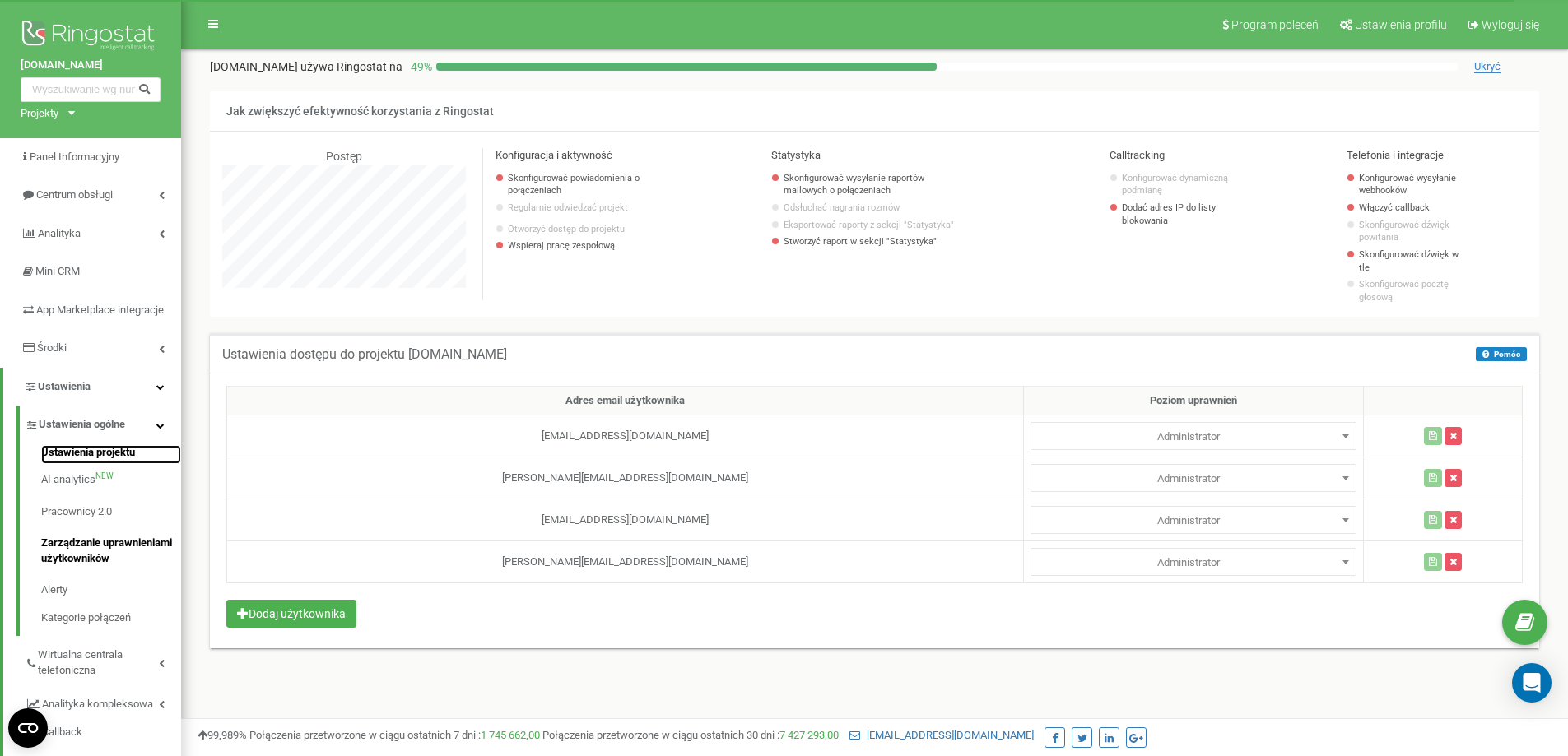
click at [99, 465] on link "Ustawienia projektu" at bounding box center [112, 454] width 140 height 19
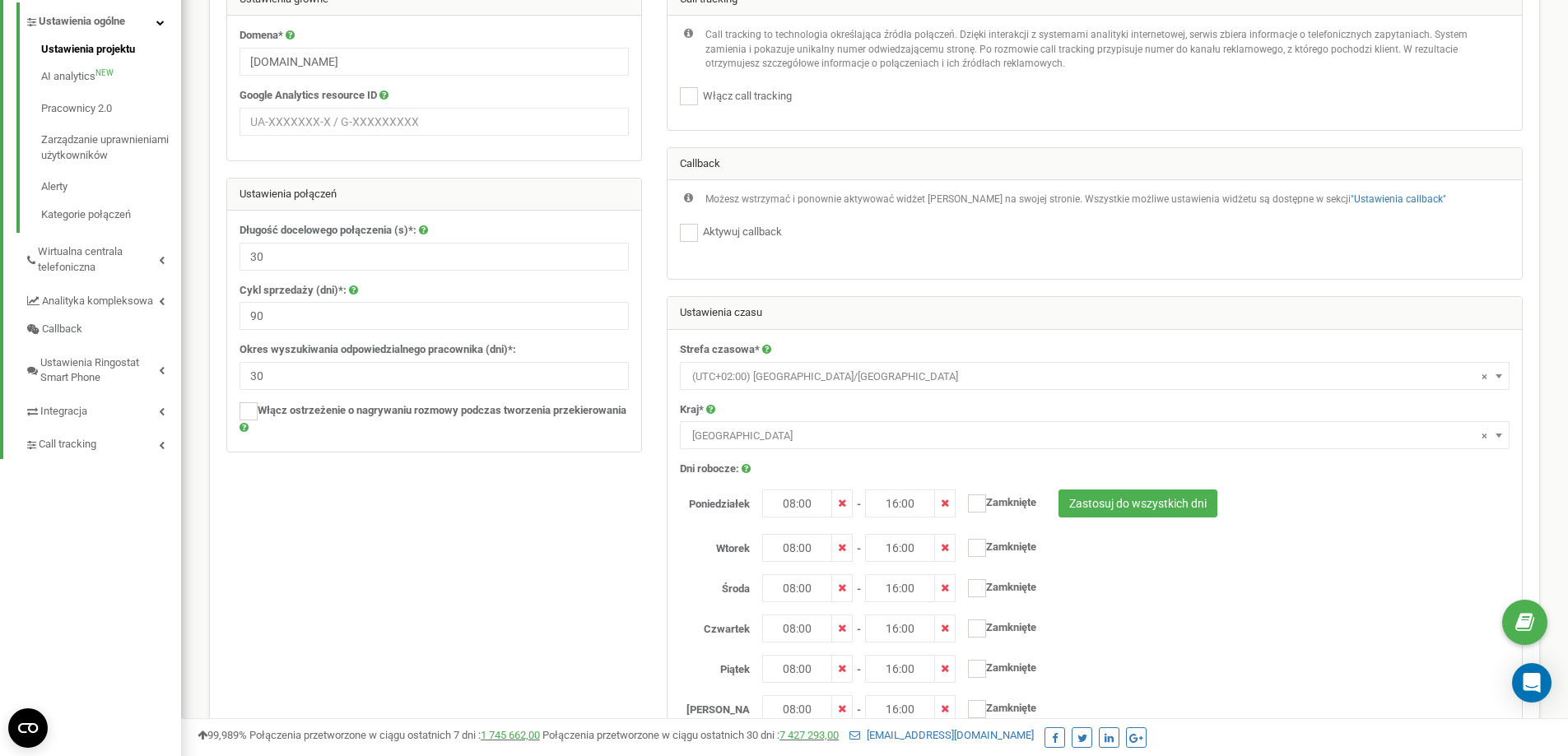
scroll to position [232, 0]
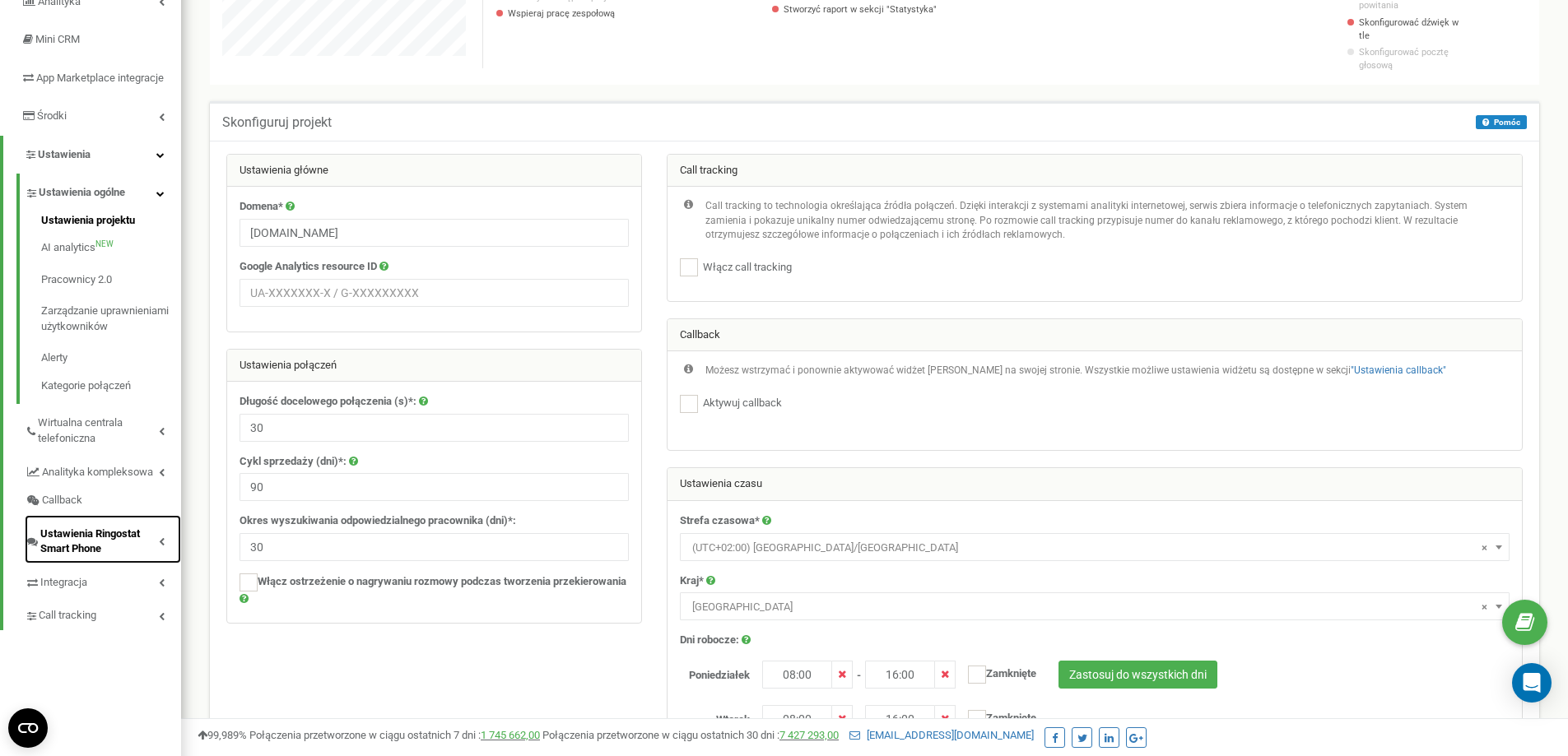
click at [89, 550] on span "Ustawienia Ringostat Smart Phone" at bounding box center [100, 542] width 118 height 30
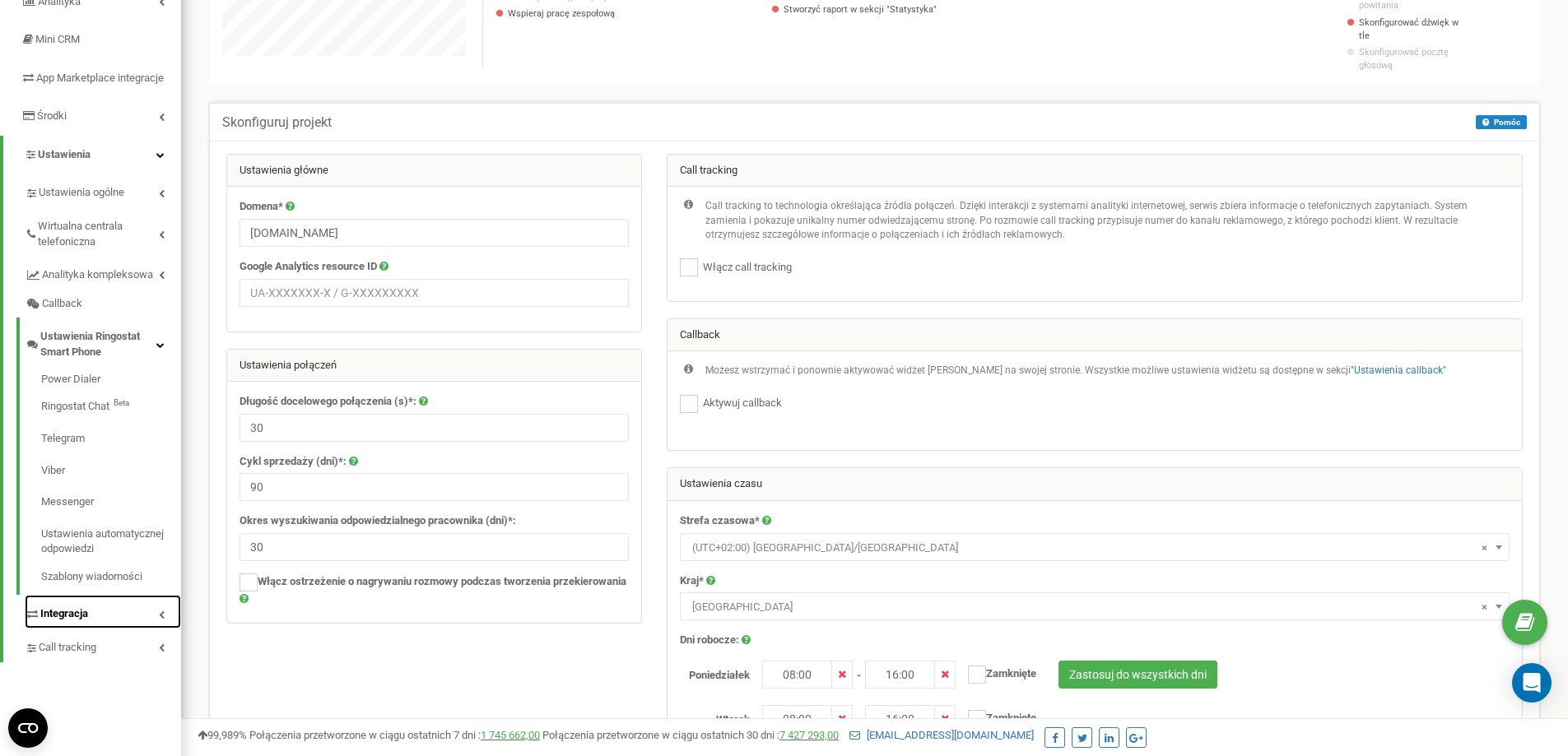
click at [77, 622] on span "Integracja" at bounding box center [65, 614] width 48 height 16
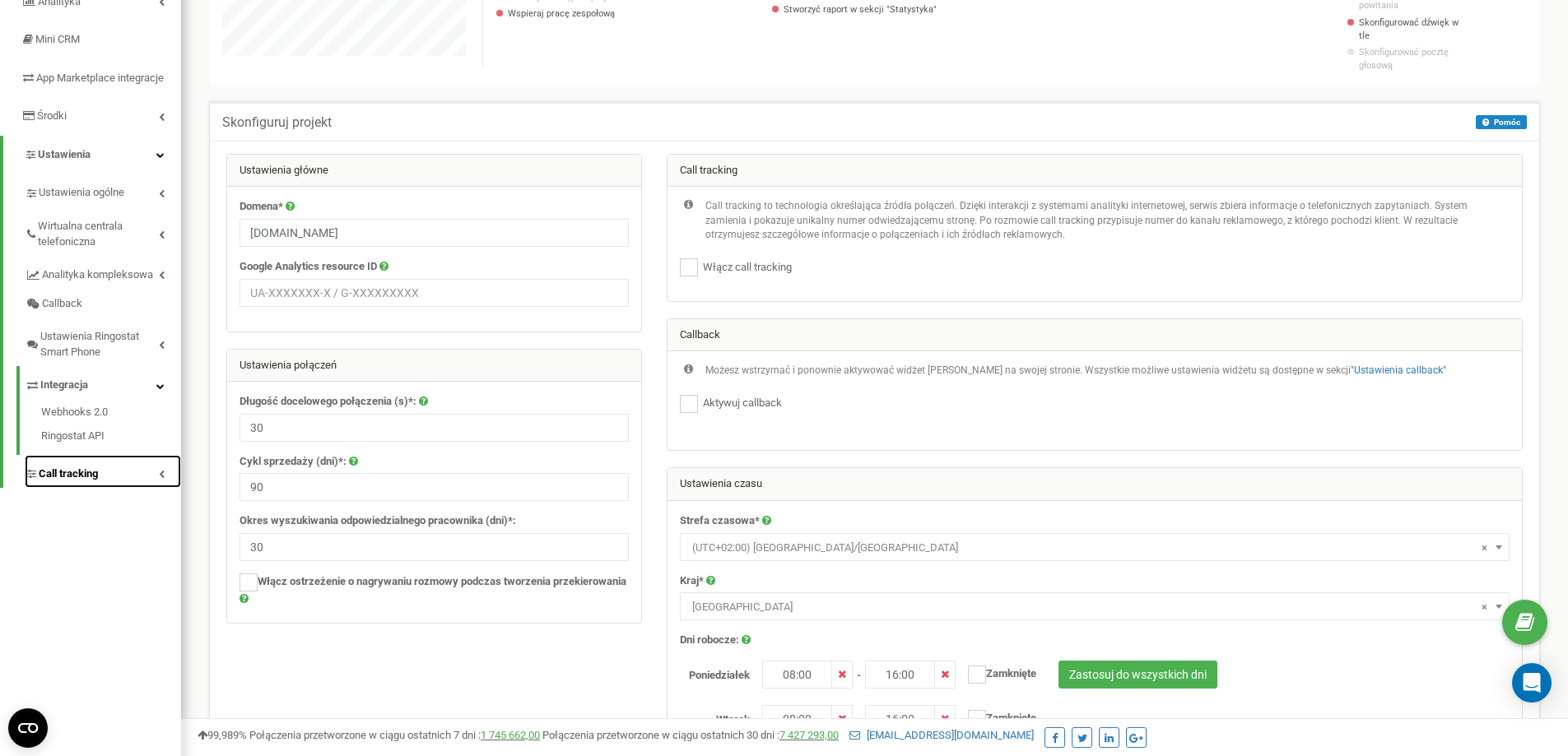
click at [86, 482] on span "Call tracking" at bounding box center [68, 474] width 59 height 16
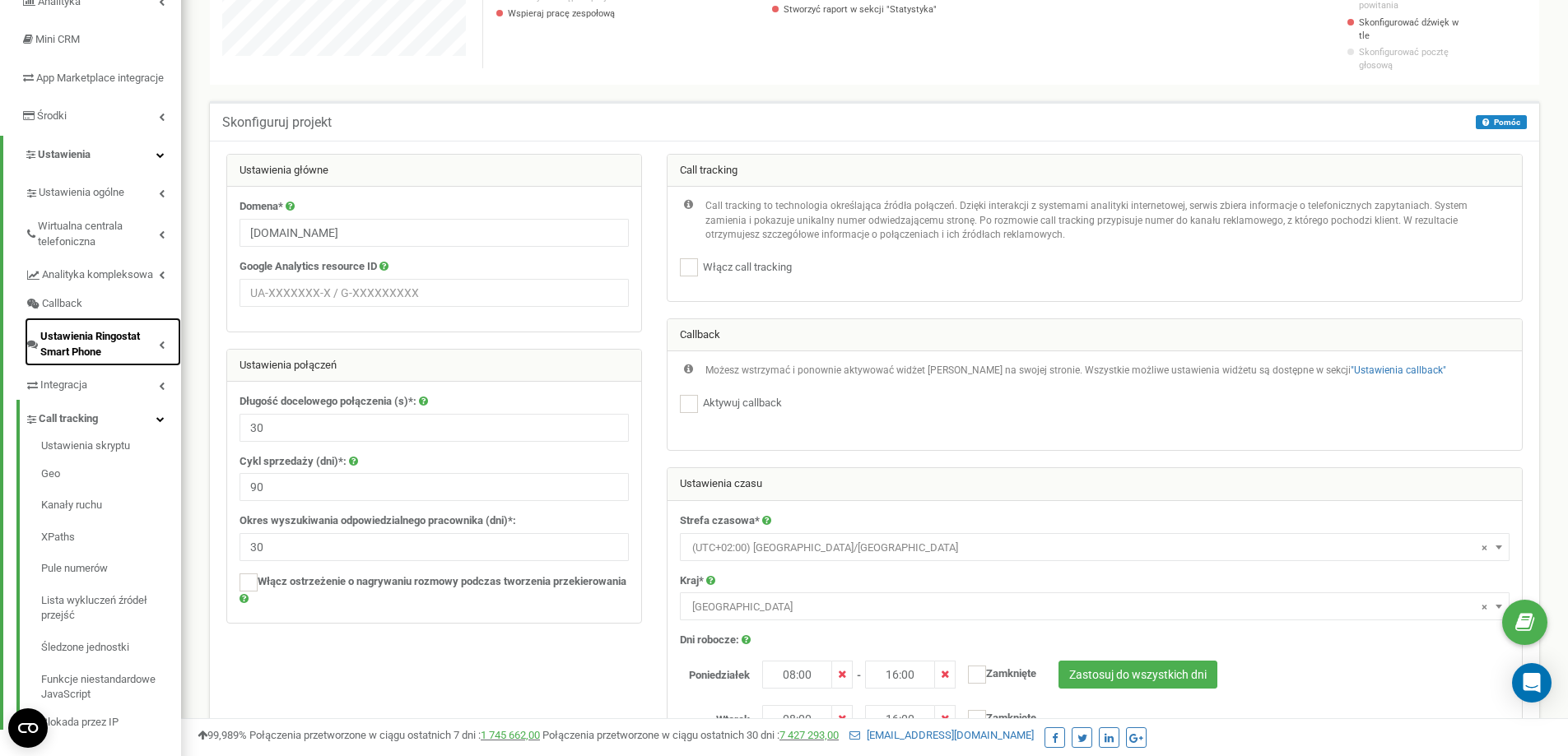
click at [82, 360] on span "Ustawienia Ringostat Smart Phone" at bounding box center [100, 344] width 118 height 30
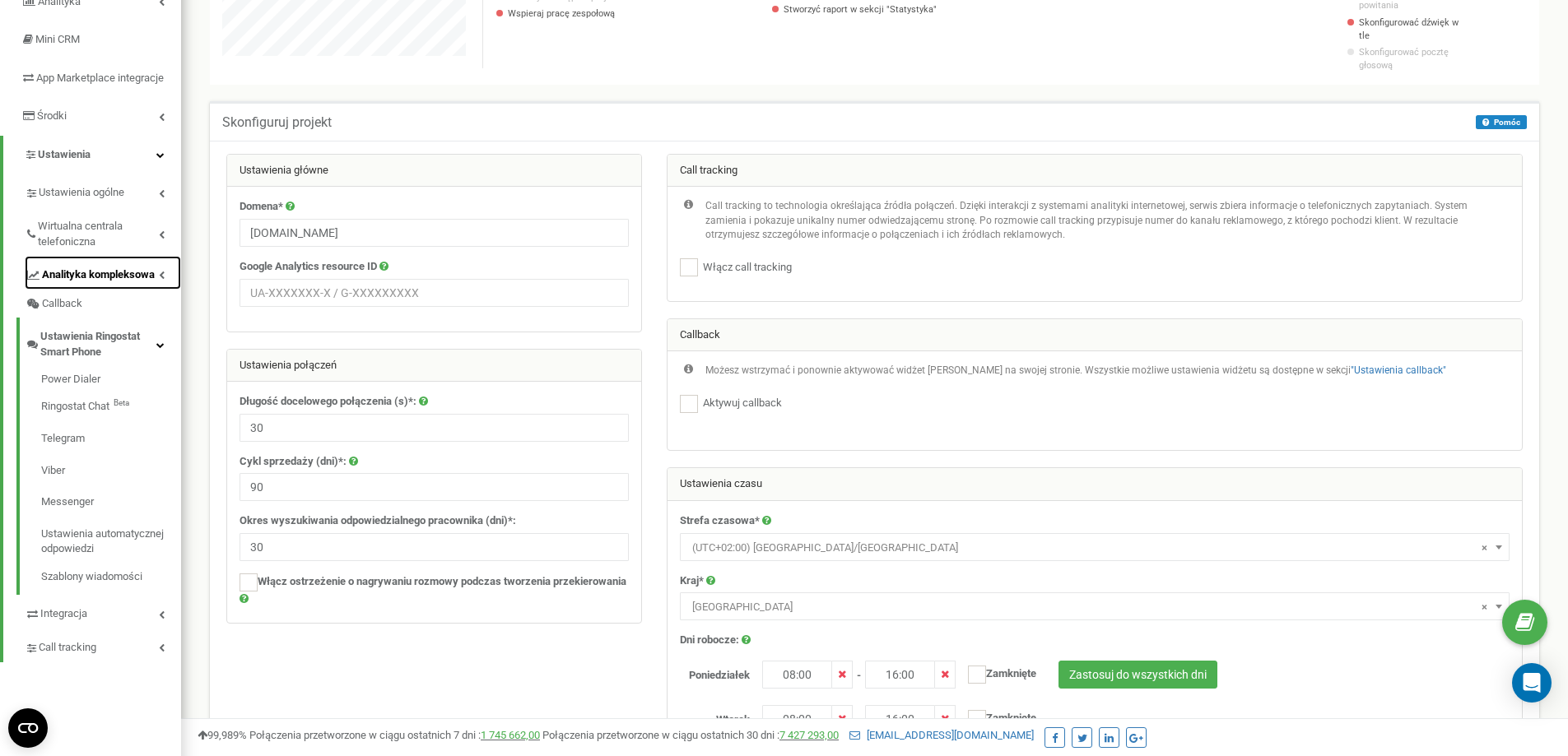
click at [70, 290] on link "Analityka kompleksowa" at bounding box center [103, 272] width 156 height 34
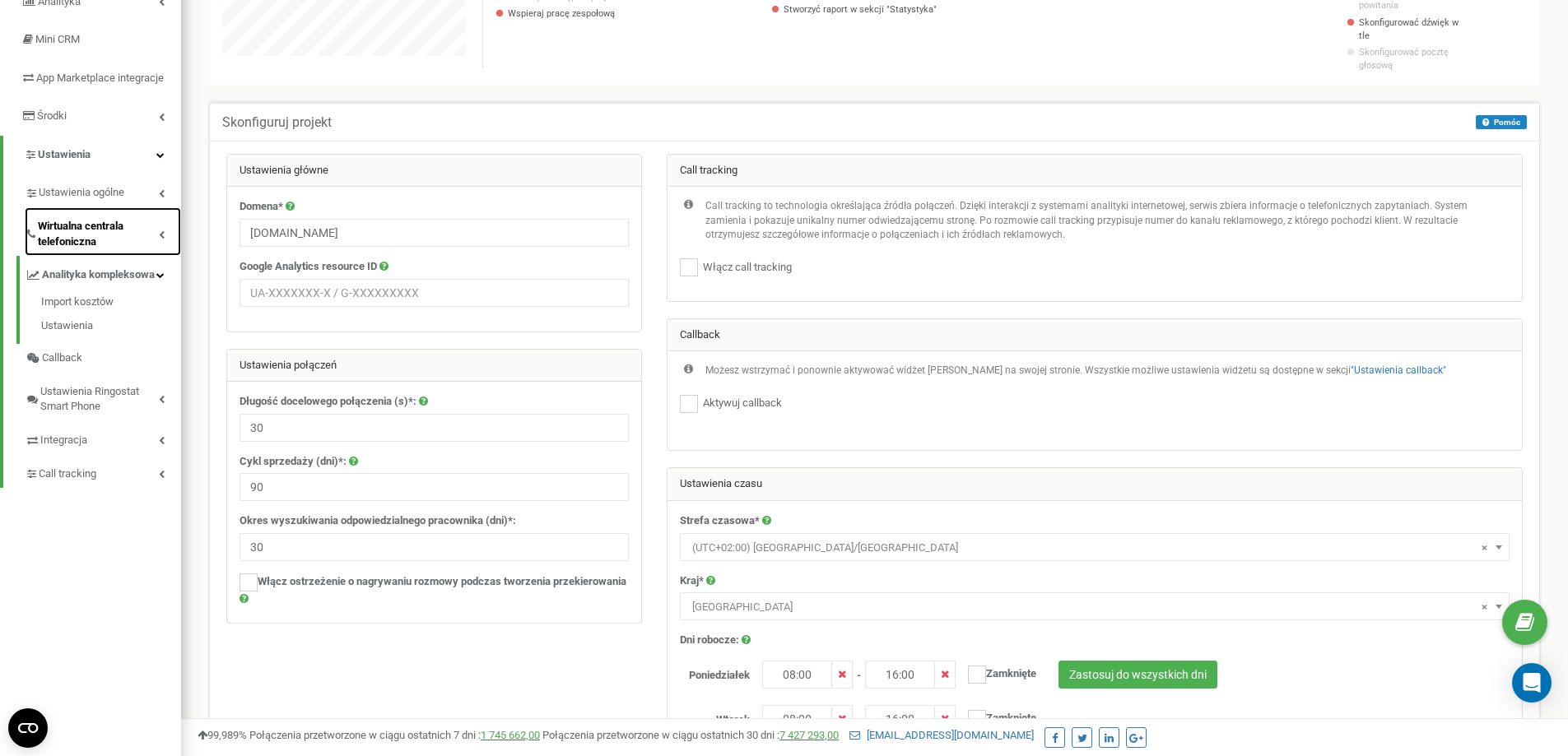
click at [80, 249] on span "Wirtualna centrala telefoniczna" at bounding box center [98, 234] width 121 height 30
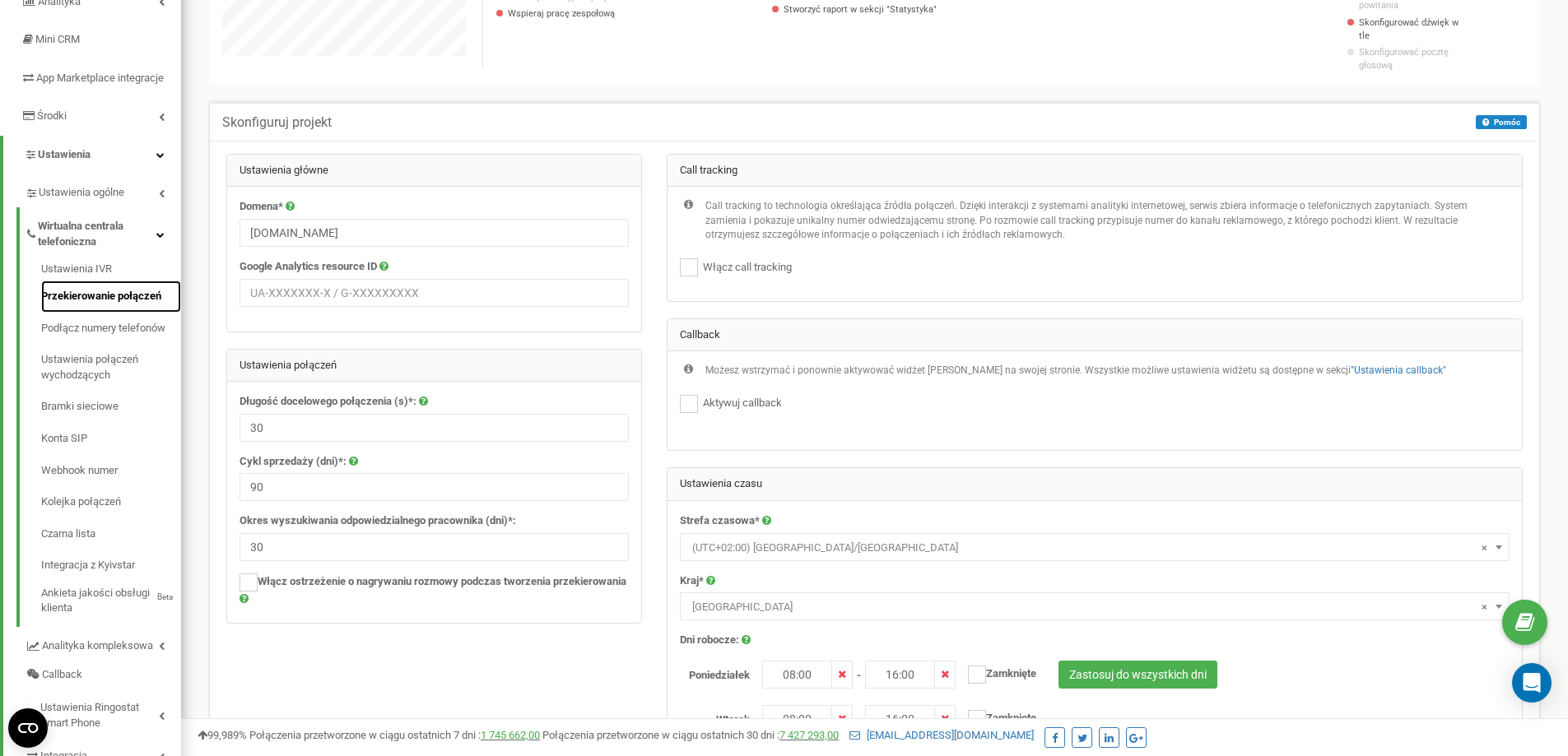
click at [100, 307] on link "Przekierowanie połączeń" at bounding box center [112, 296] width 140 height 32
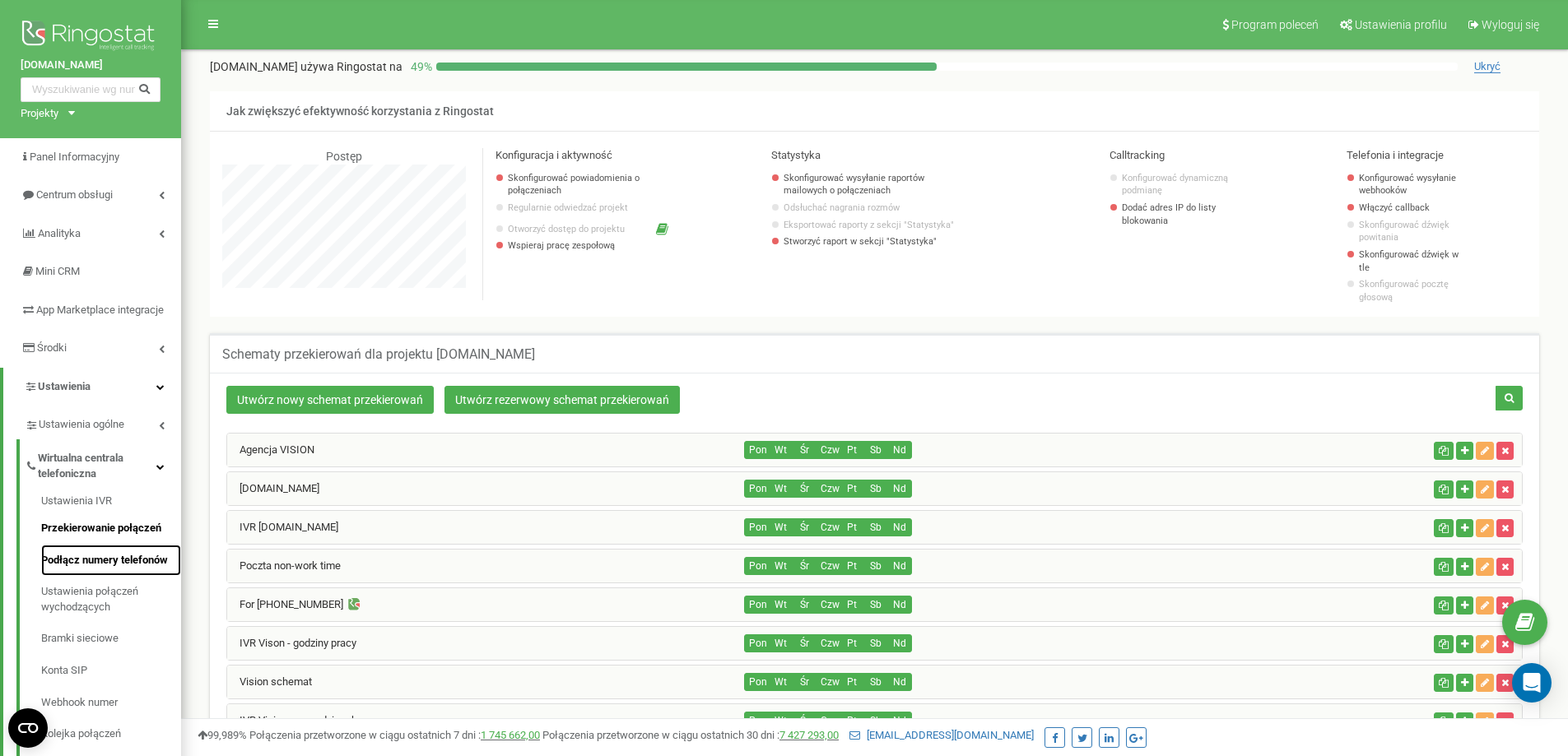
click at [103, 576] on link "Podłącz numery telefonów" at bounding box center [112, 560] width 140 height 32
click at [84, 618] on link "Ustawienia połączeń wychodzących" at bounding box center [112, 599] width 140 height 47
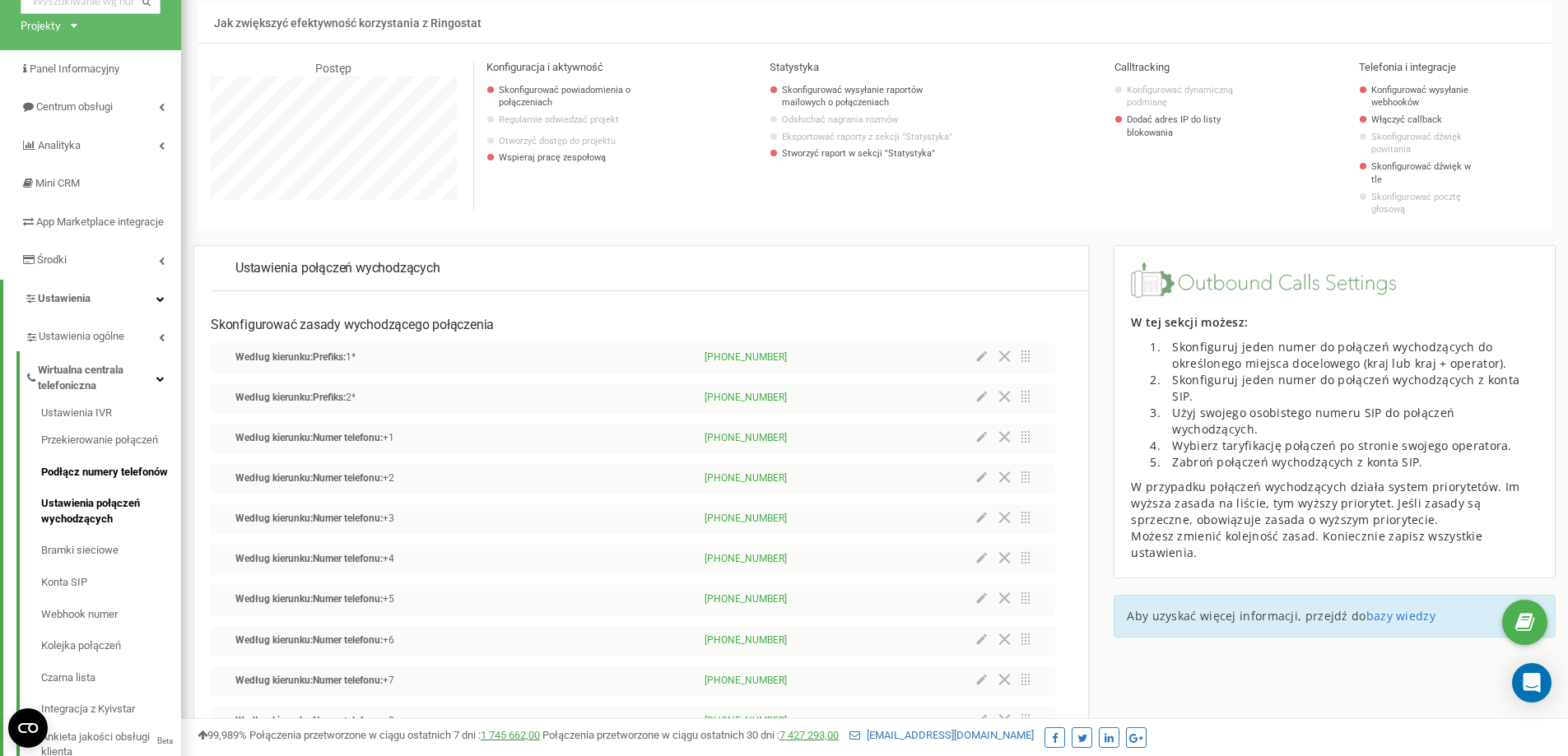
scroll to position [246, 0]
